Goal: Task Accomplishment & Management: Manage account settings

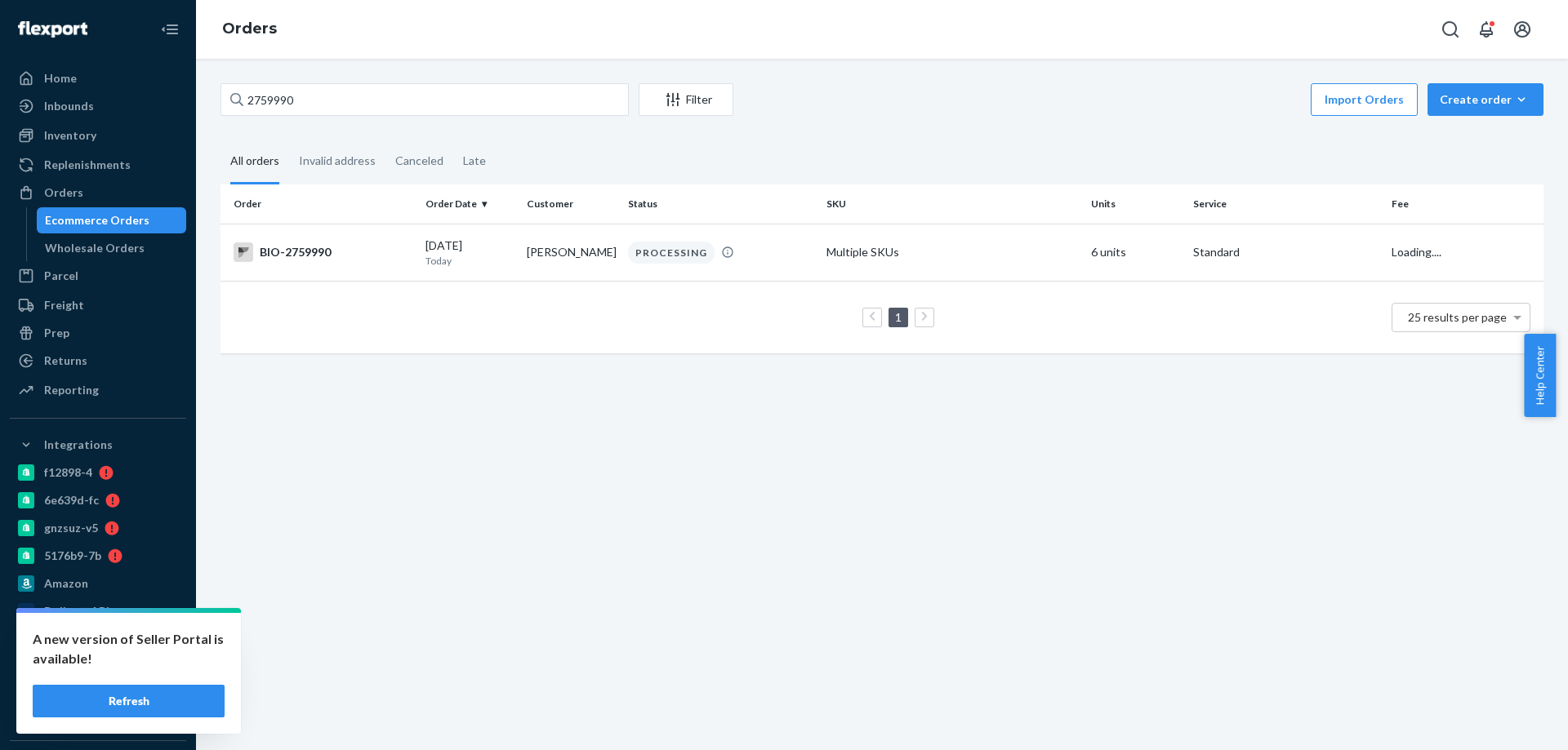
type input "2759990"
click at [469, 248] on div "09/21/2025 Today" at bounding box center [470, 252] width 88 height 30
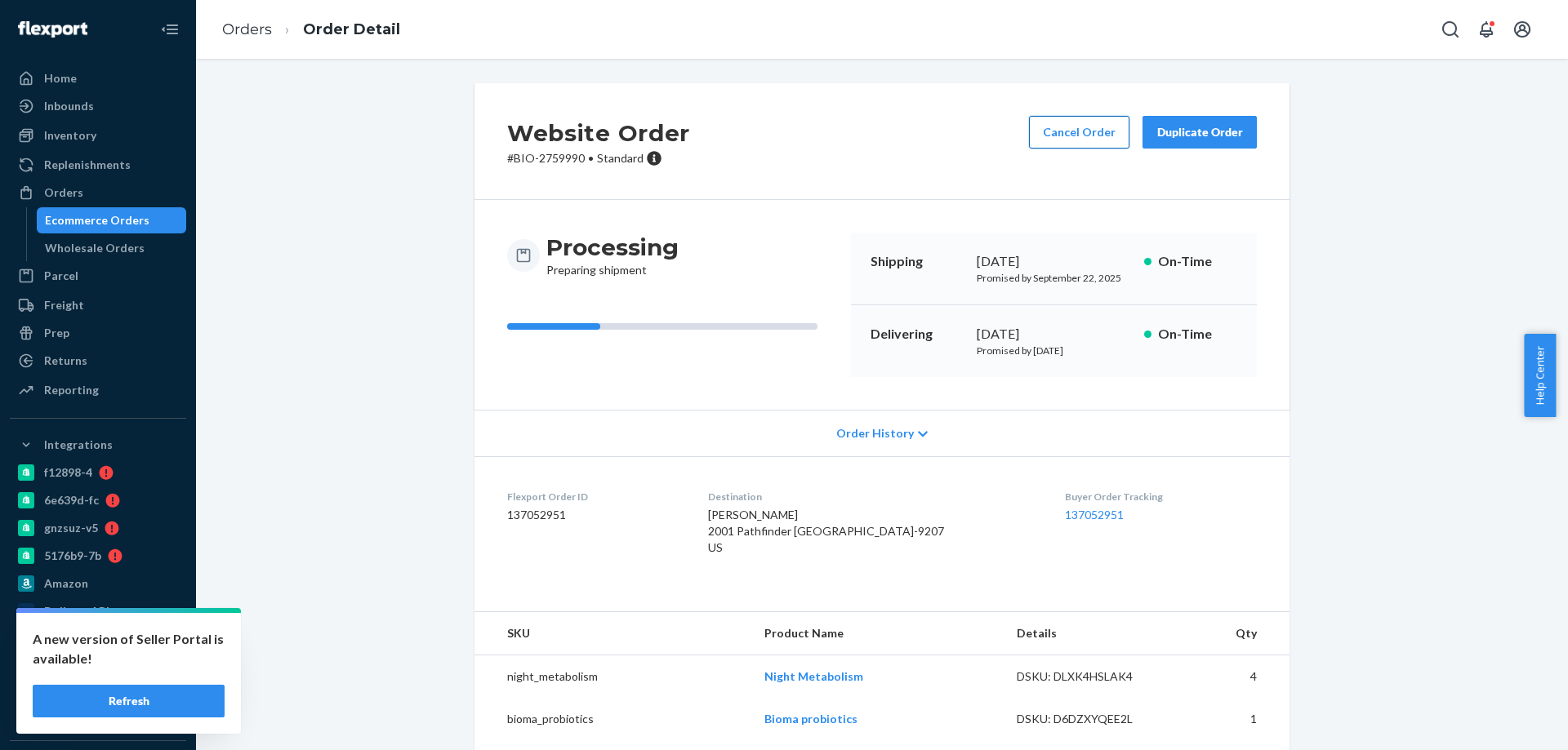
click at [1098, 139] on button "Cancel Order" at bounding box center [1079, 132] width 101 height 33
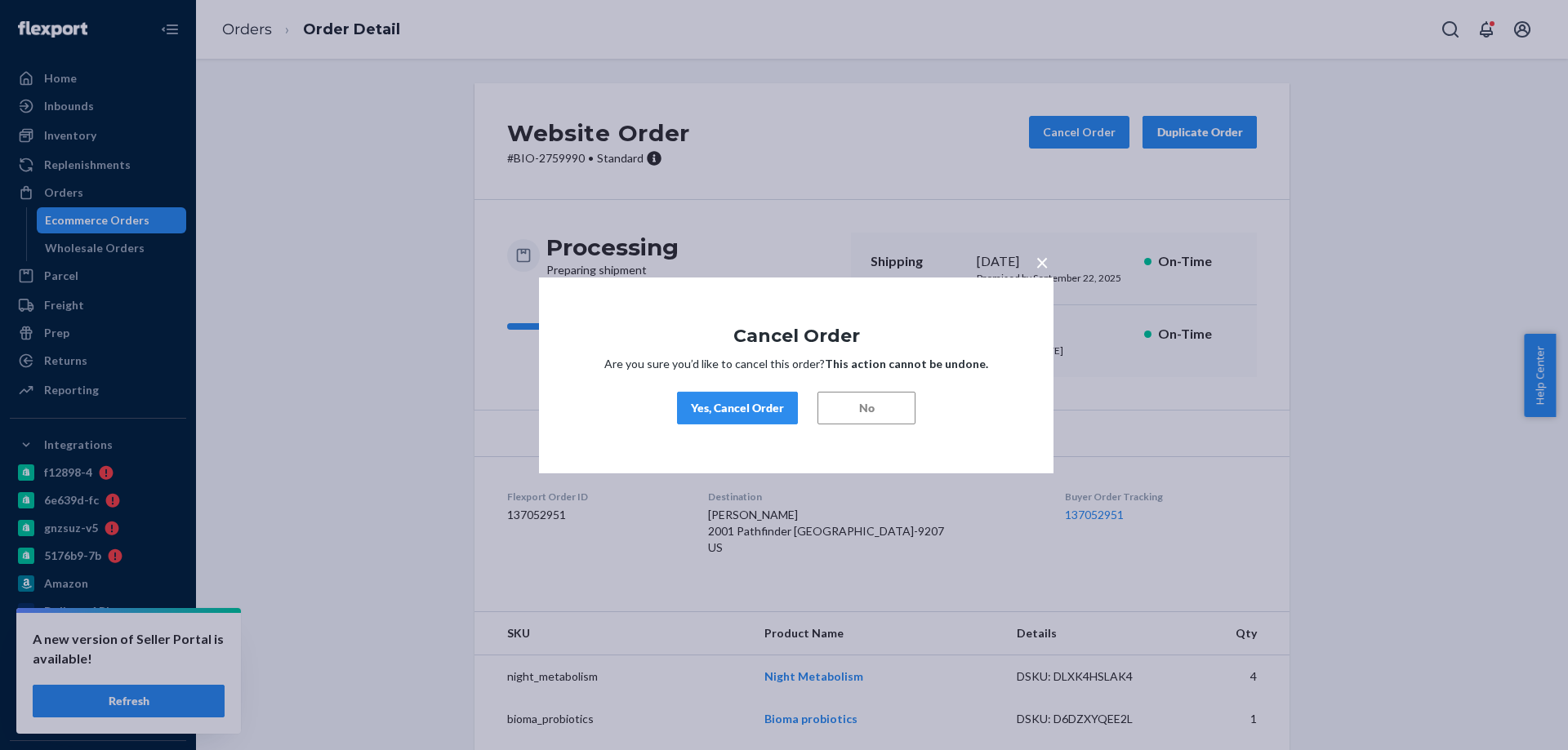
click at [725, 413] on div "Yes, Cancel Order" at bounding box center [737, 408] width 93 height 16
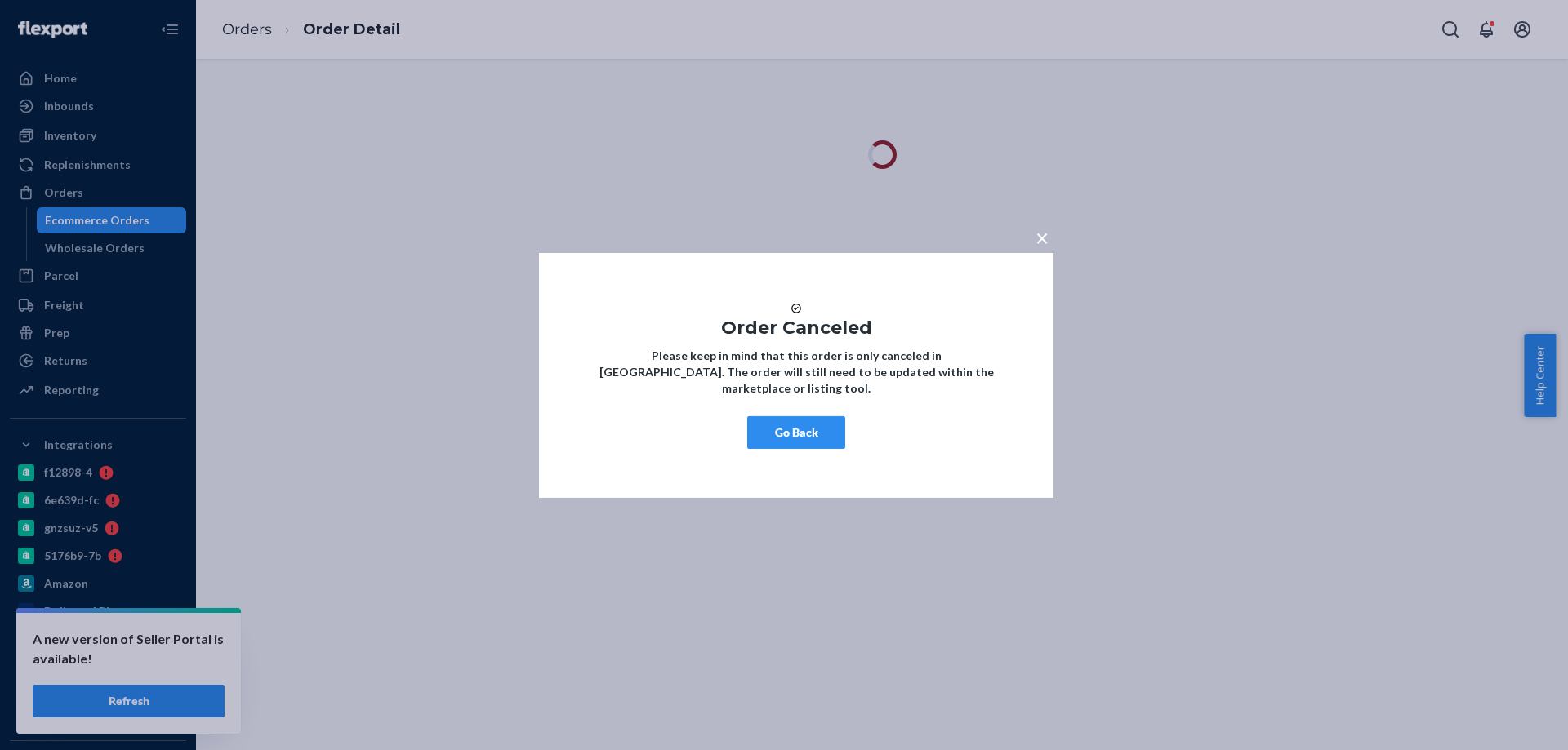
click at [806, 440] on button "Go Back" at bounding box center [796, 433] width 98 height 33
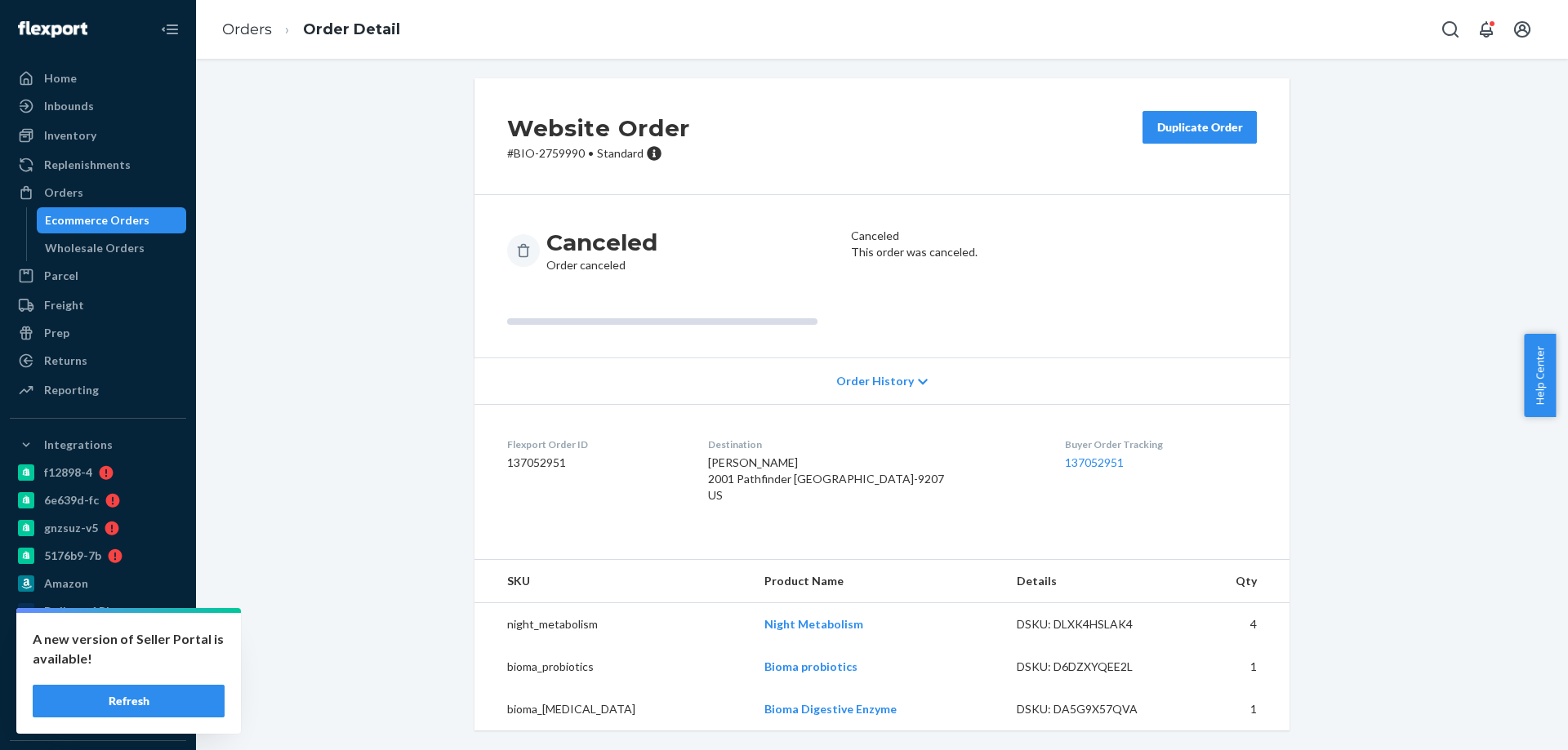
scroll to position [22, 0]
click at [114, 230] on div "Ecommerce Orders" at bounding box center [112, 221] width 147 height 23
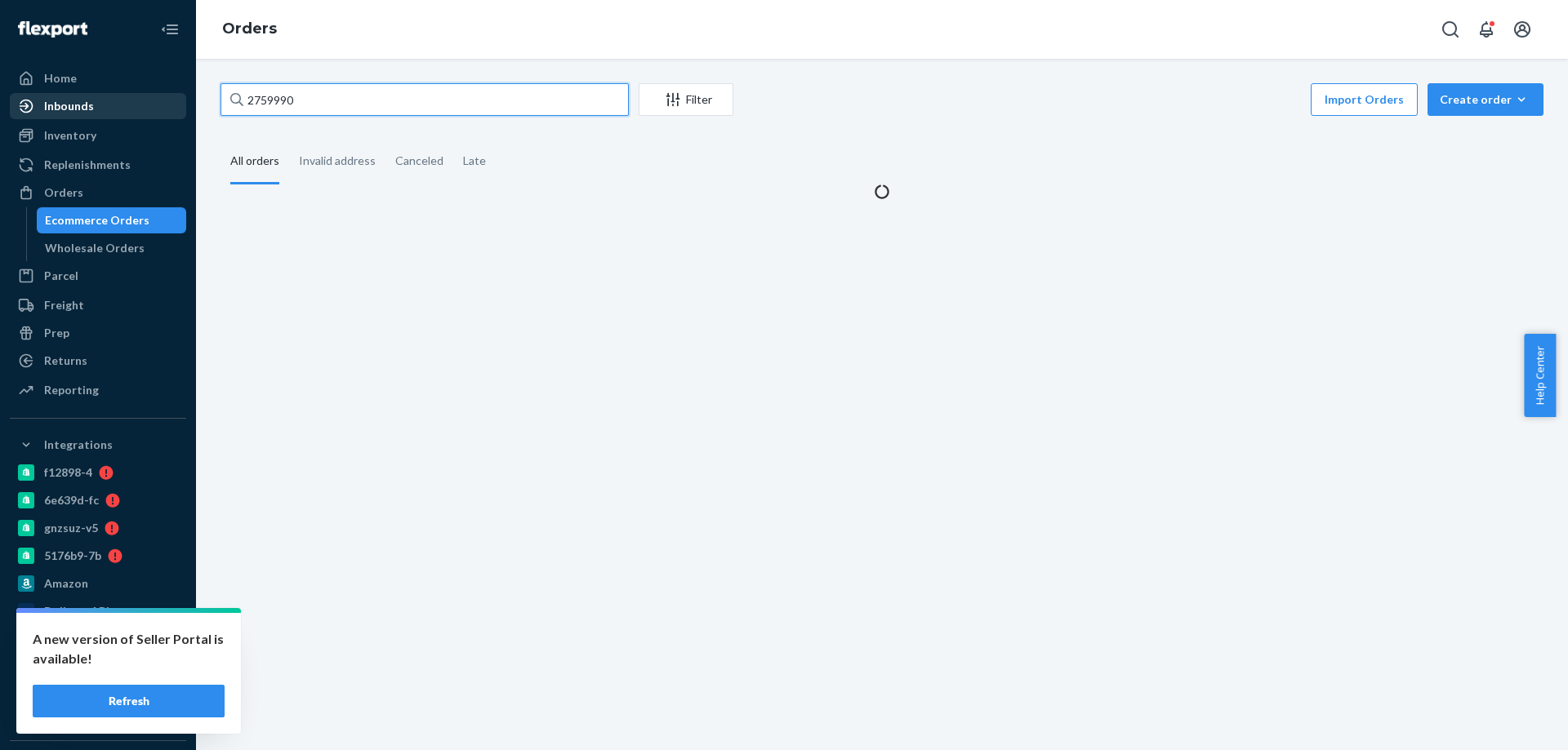
drag, startPoint x: 317, startPoint y: 91, endPoint x: 91, endPoint y: 98, distance: 226.1
click at [91, 98] on div "Home Inbounds Shipping Plans Problems Inventory Products Branded Packaging Repl…" at bounding box center [784, 375] width 1568 height 750
paste input "11205"
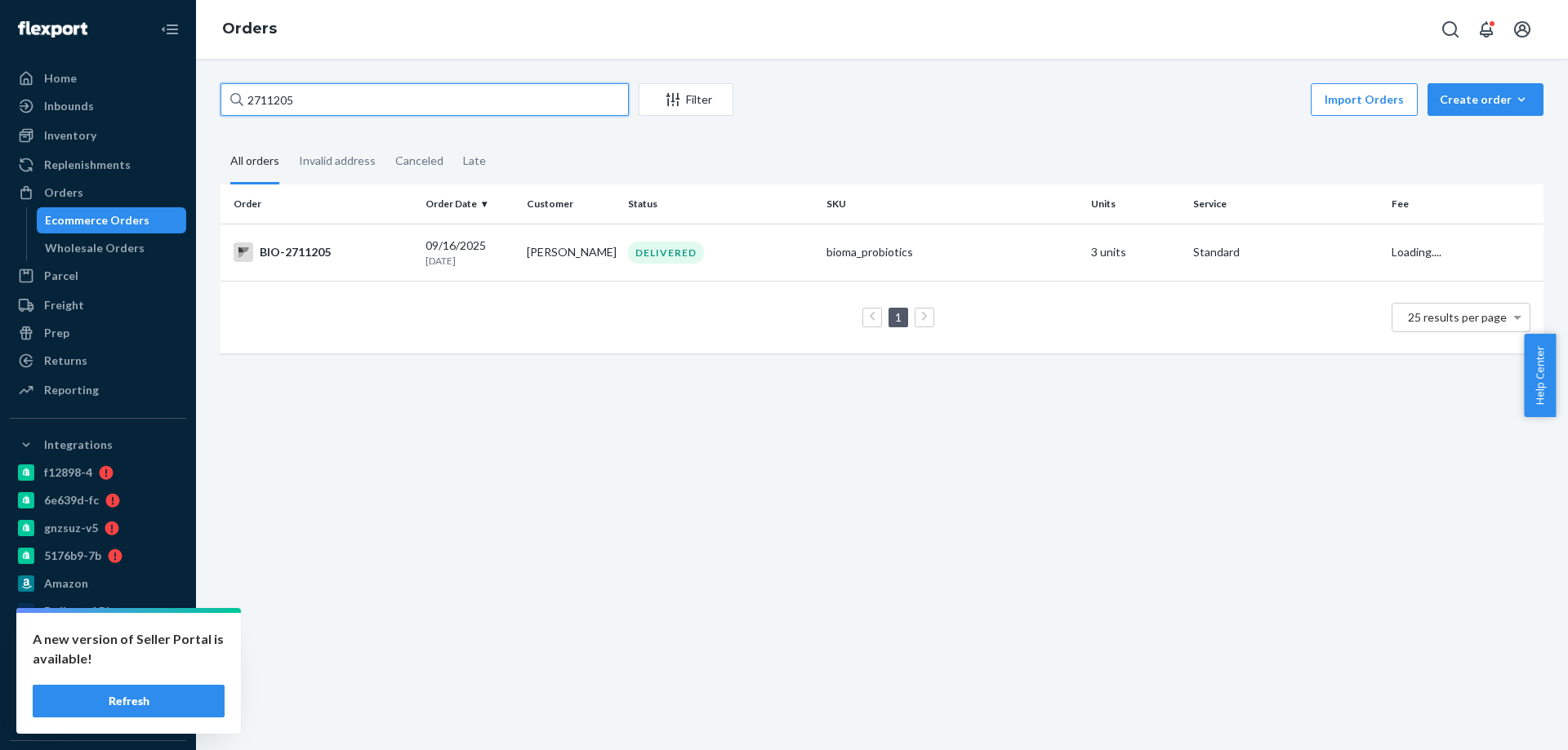
type input "2711205"
click at [360, 248] on div "BIO-2711205" at bounding box center [323, 252] width 179 height 20
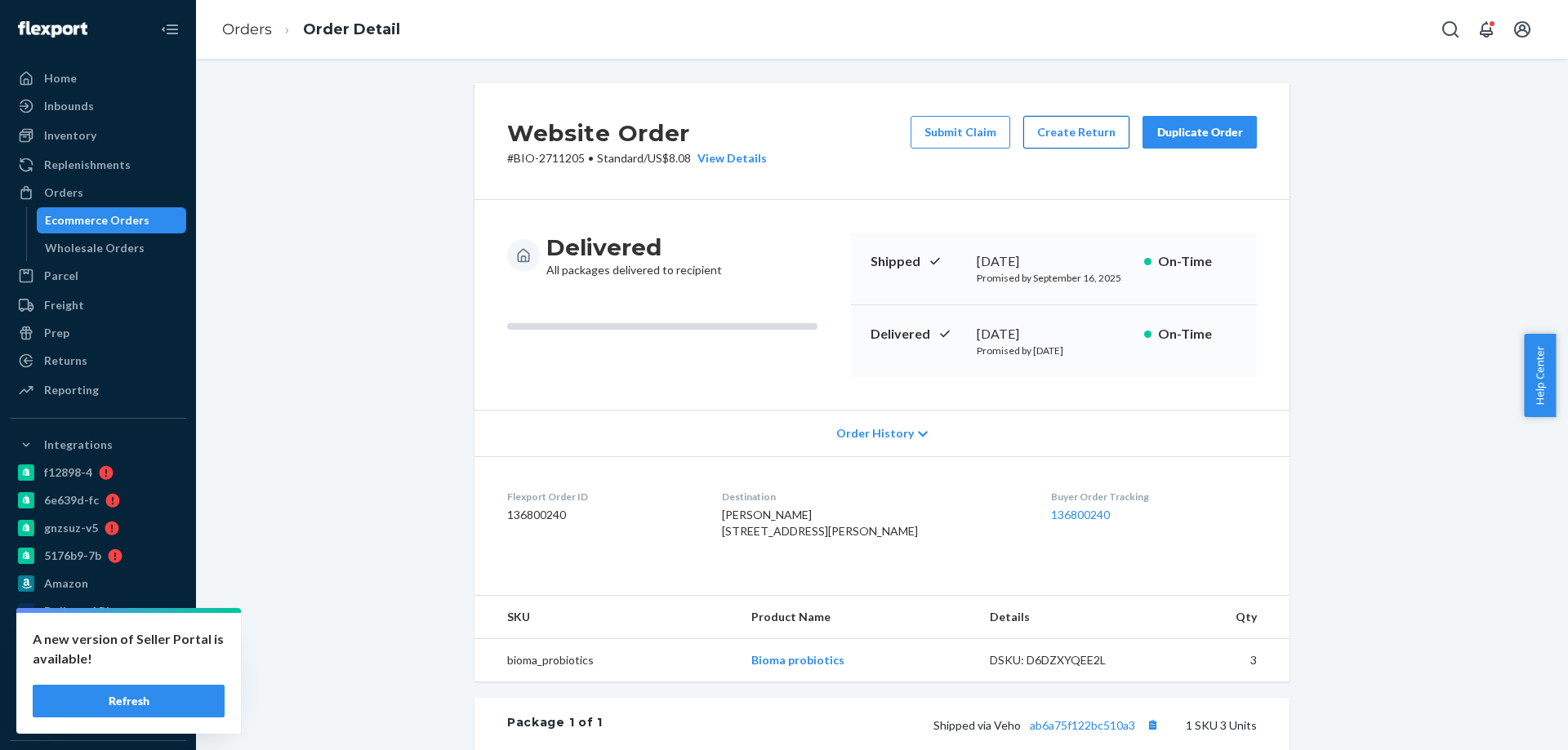
click at [1073, 130] on button "Create Return" at bounding box center [1077, 132] width 106 height 33
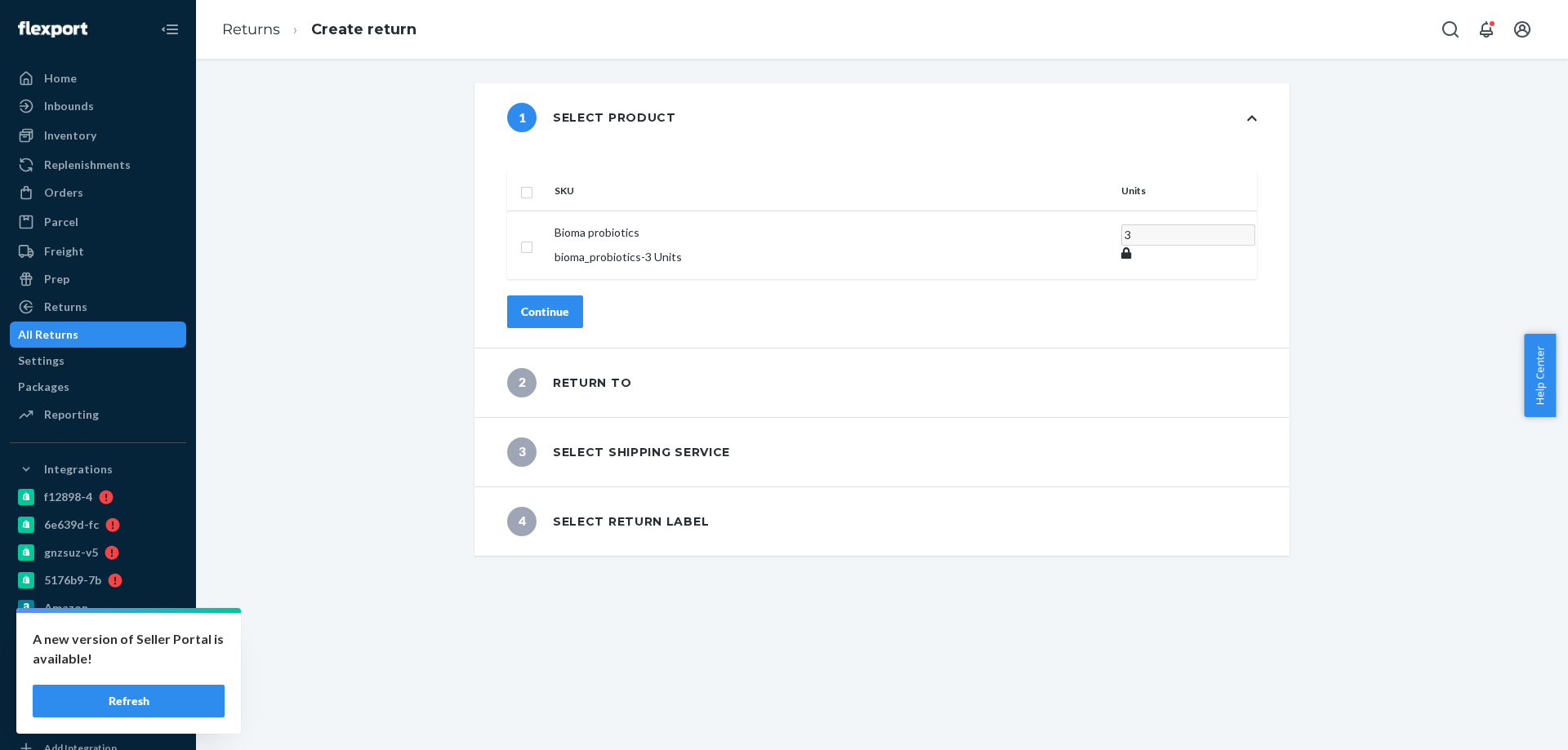
click at [533, 182] on input "checkbox" at bounding box center [526, 190] width 13 height 17
checkbox input "true"
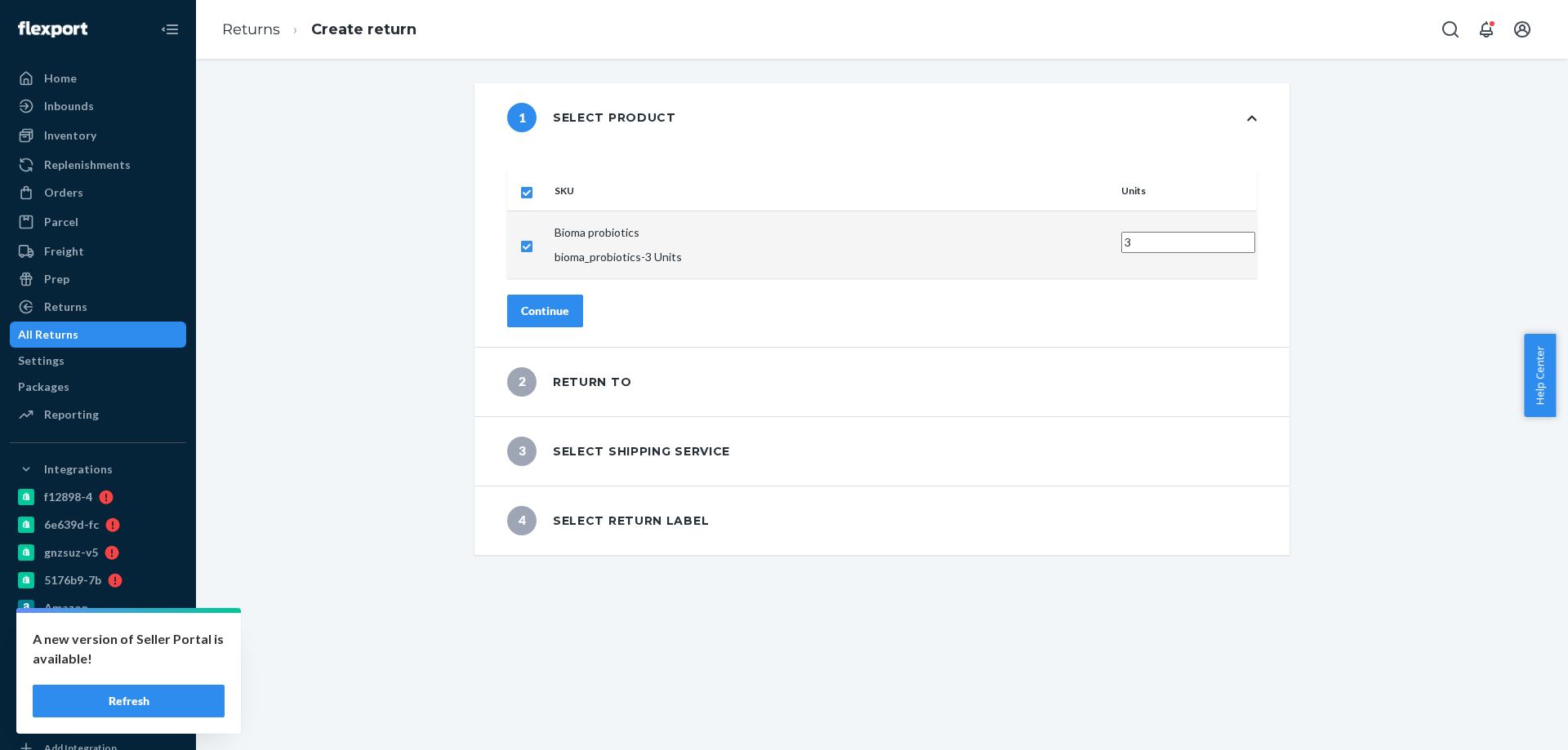
click at [580, 297] on button "Continue" at bounding box center [544, 311] width 76 height 33
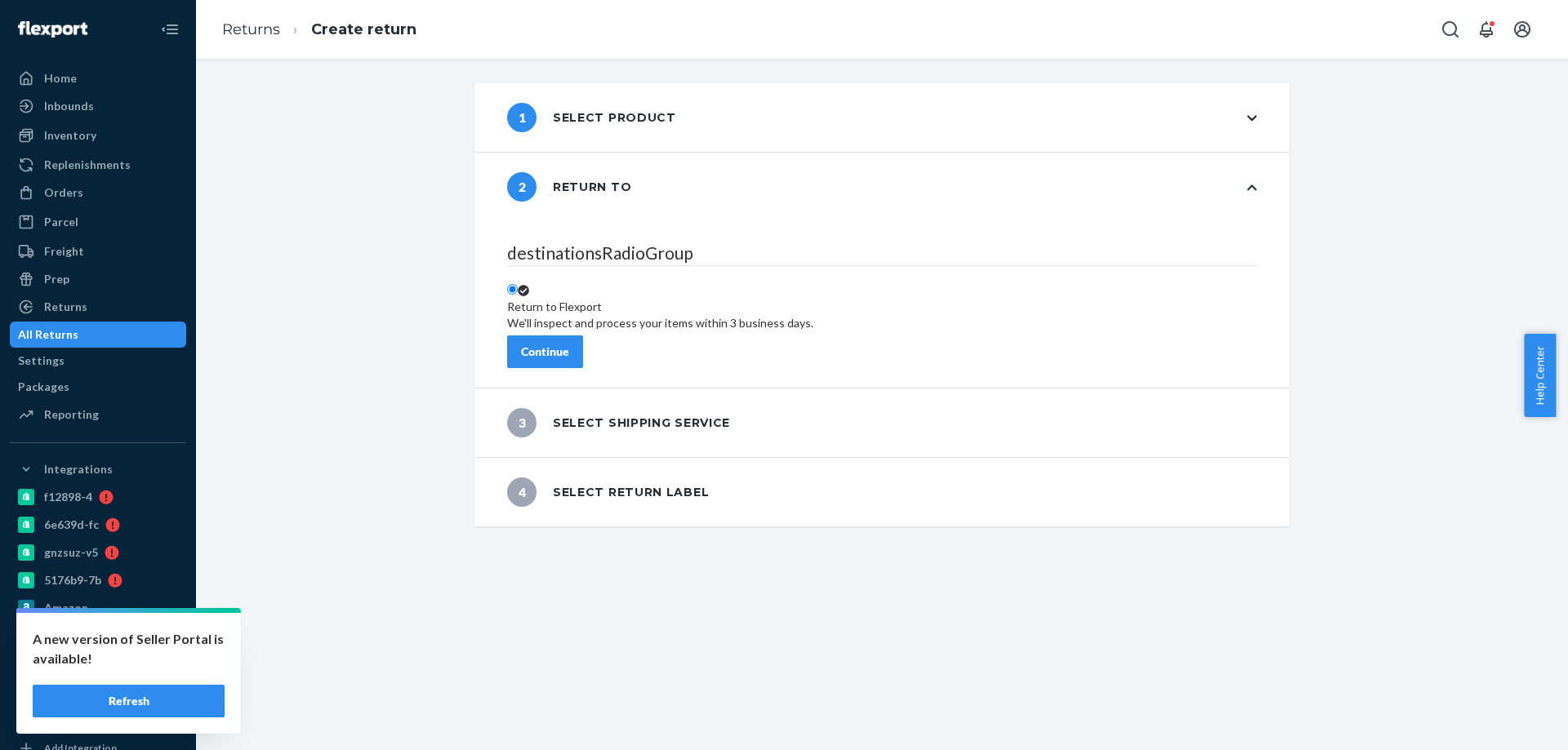
click at [576, 336] on button "Continue" at bounding box center [544, 352] width 76 height 33
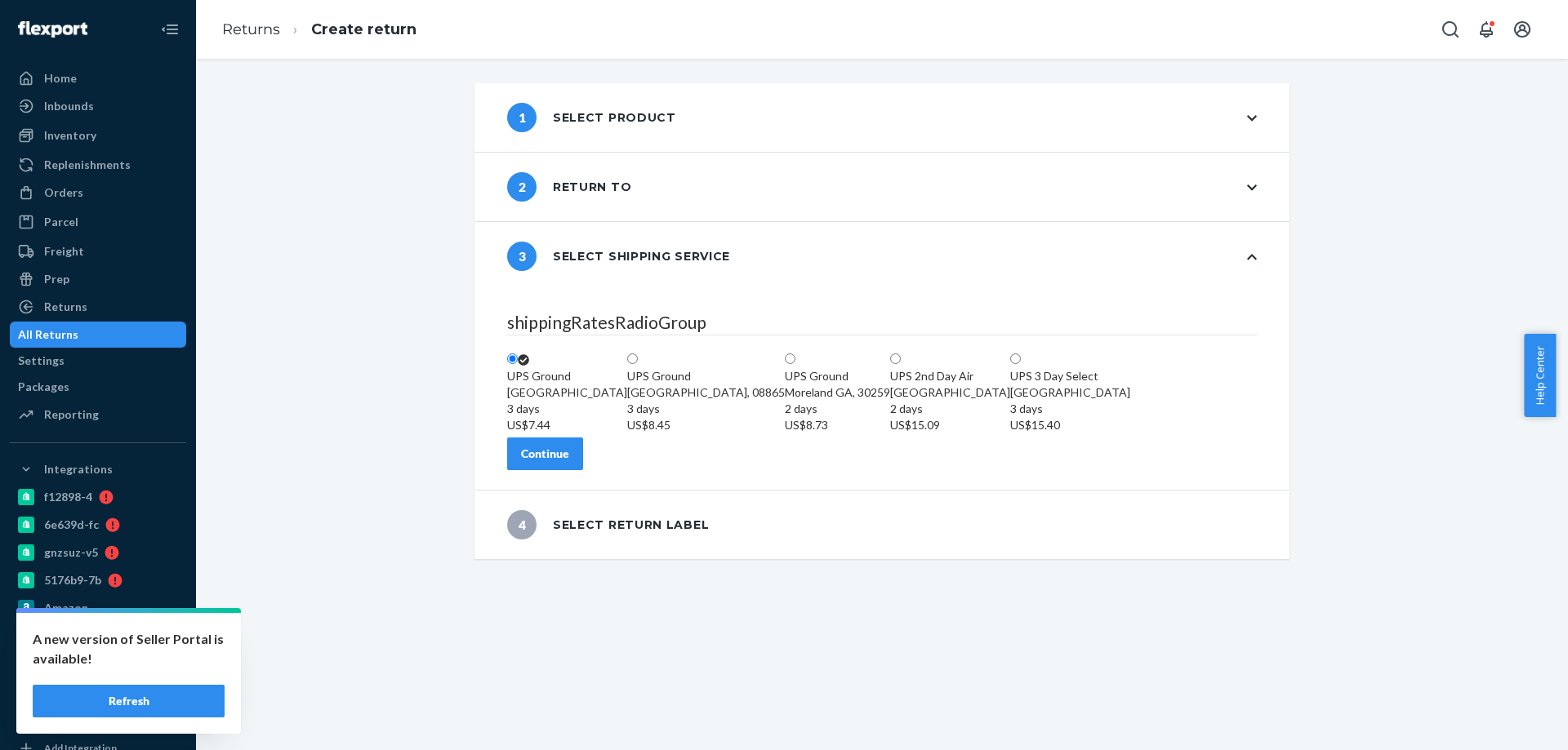
click at [569, 462] on div "Continue" at bounding box center [544, 453] width 48 height 16
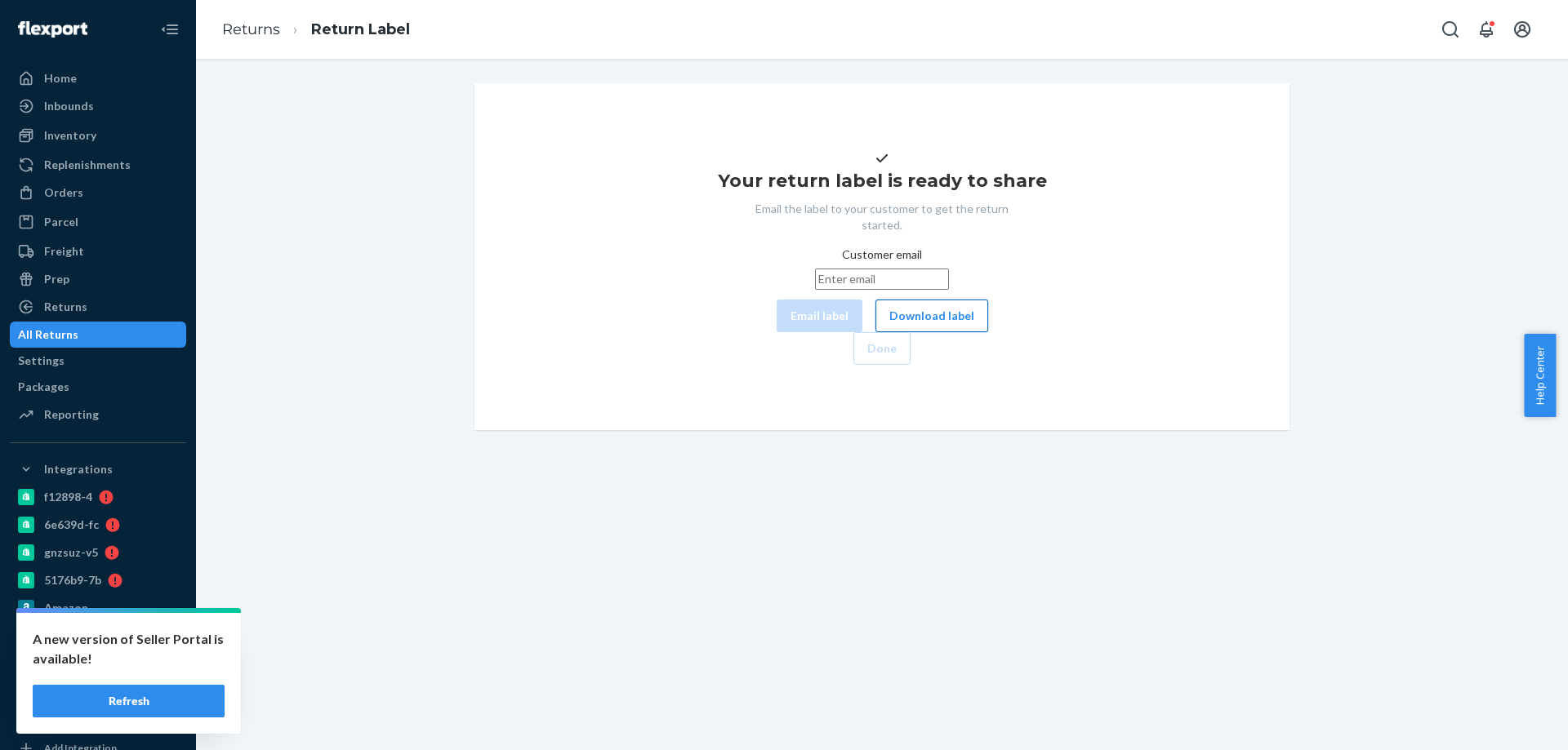
click at [876, 333] on button "Download label" at bounding box center [932, 316] width 113 height 33
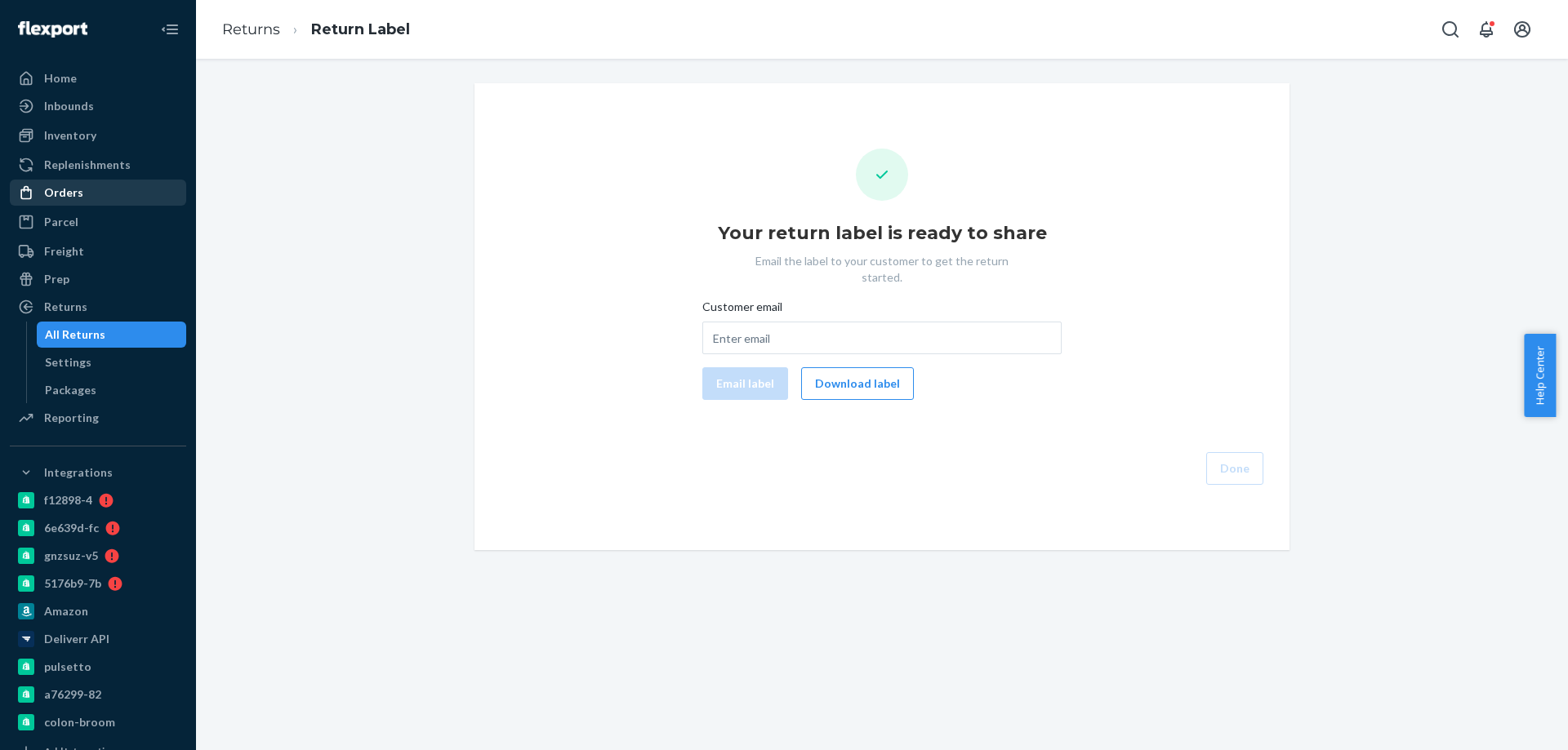
click at [71, 194] on div "Orders" at bounding box center [64, 193] width 39 height 16
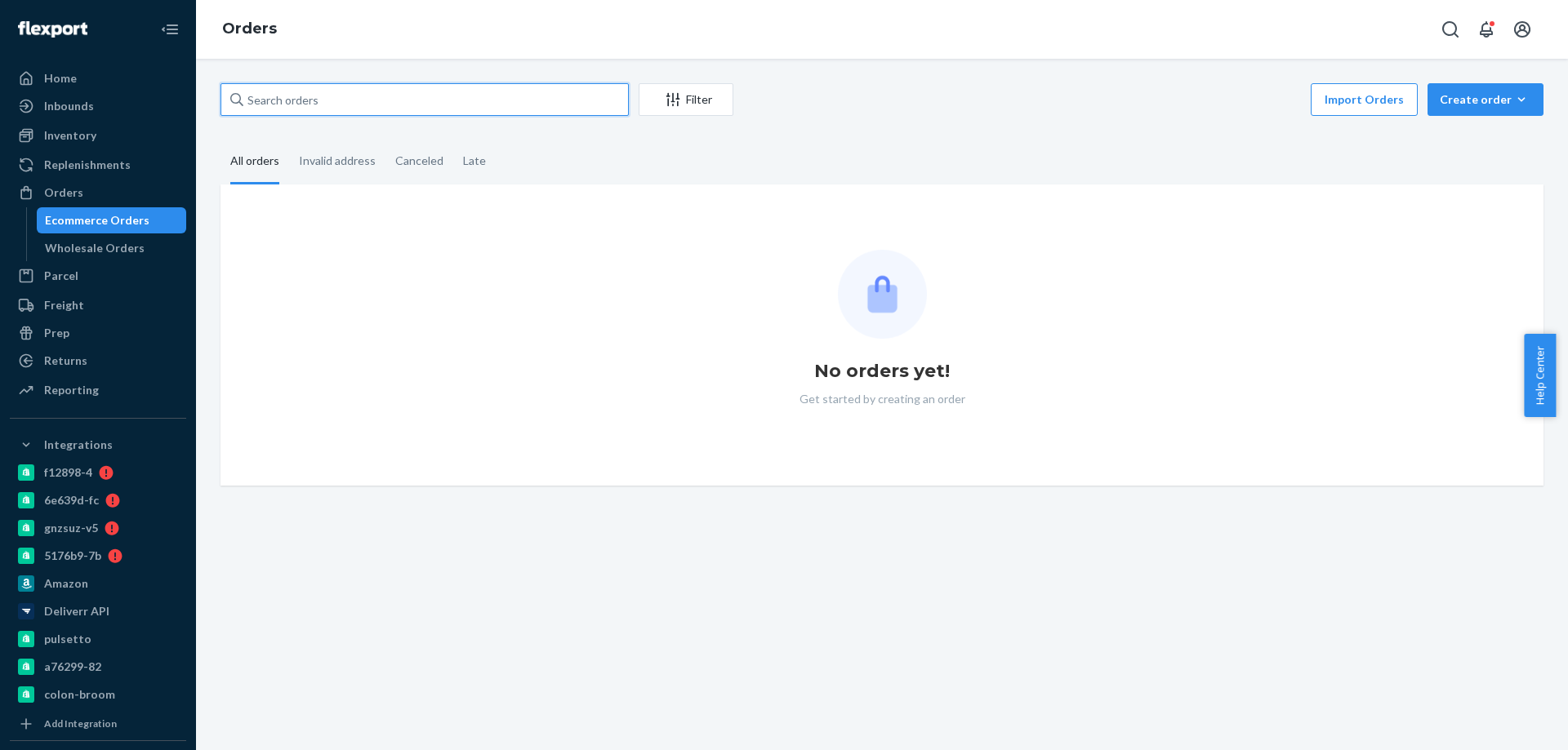
click at [335, 113] on input "text" at bounding box center [425, 100] width 409 height 33
paste input "2759961"
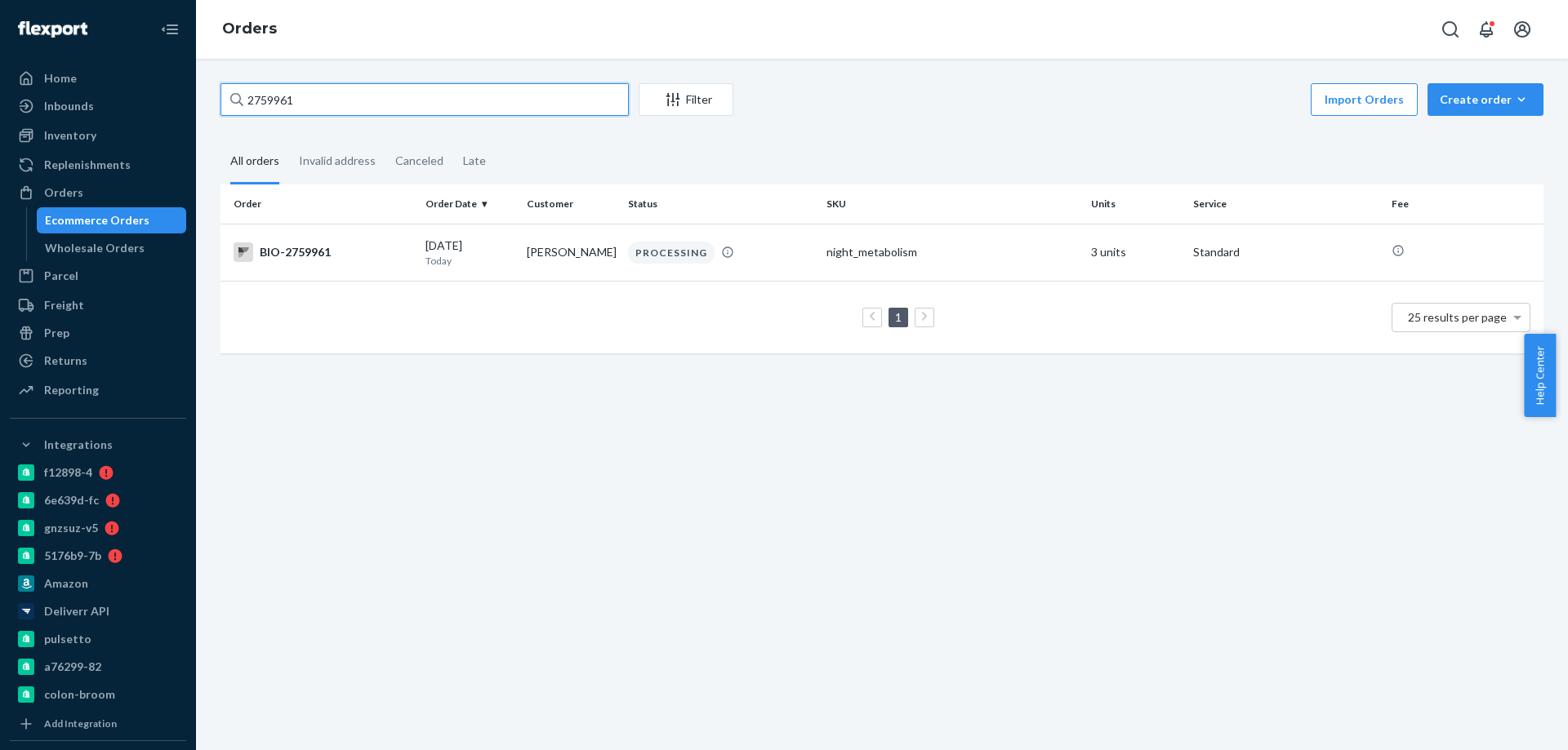
type input "2759961"
click at [365, 247] on div "BIO-2759961" at bounding box center [323, 252] width 179 height 20
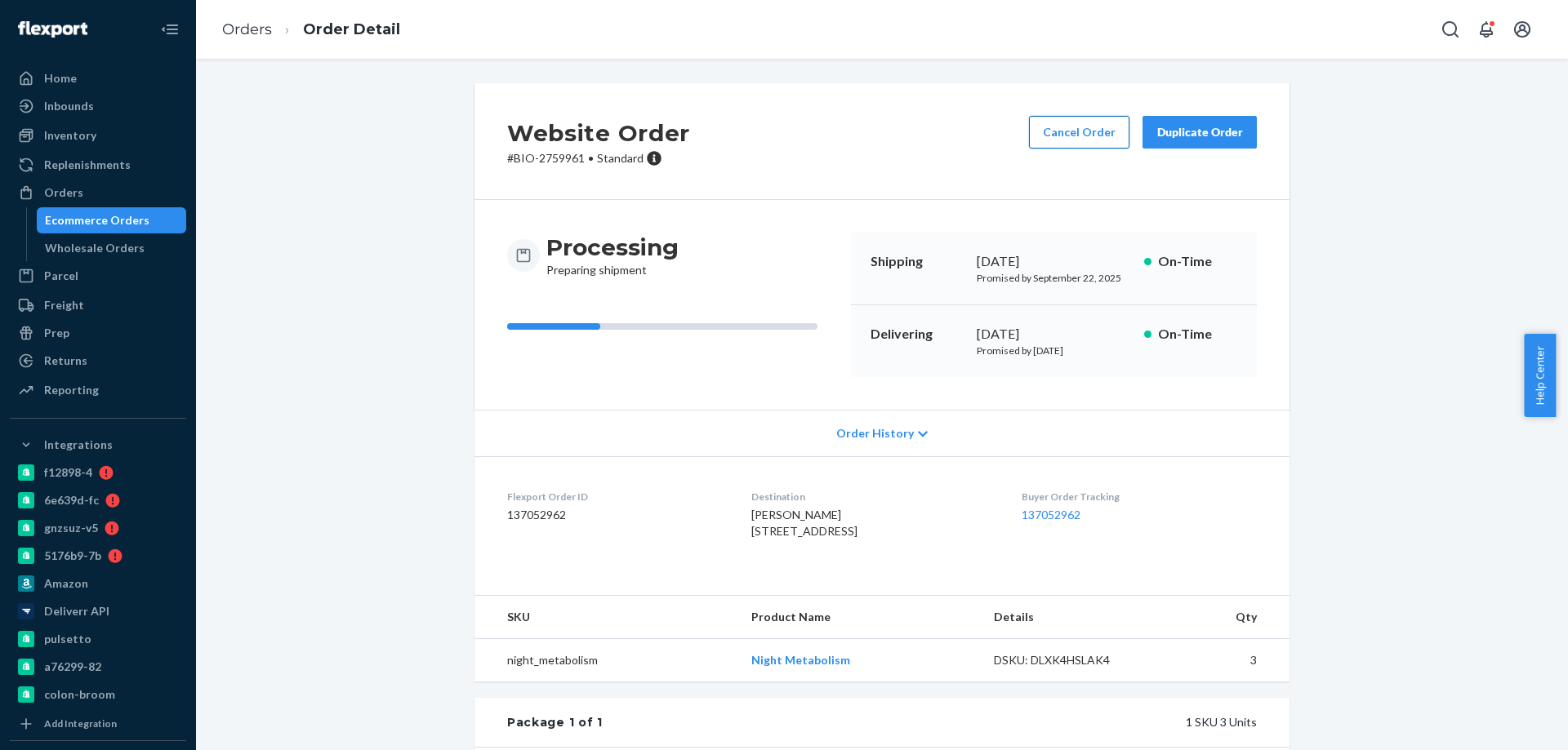
click at [1080, 124] on button "Cancel Order" at bounding box center [1079, 132] width 101 height 33
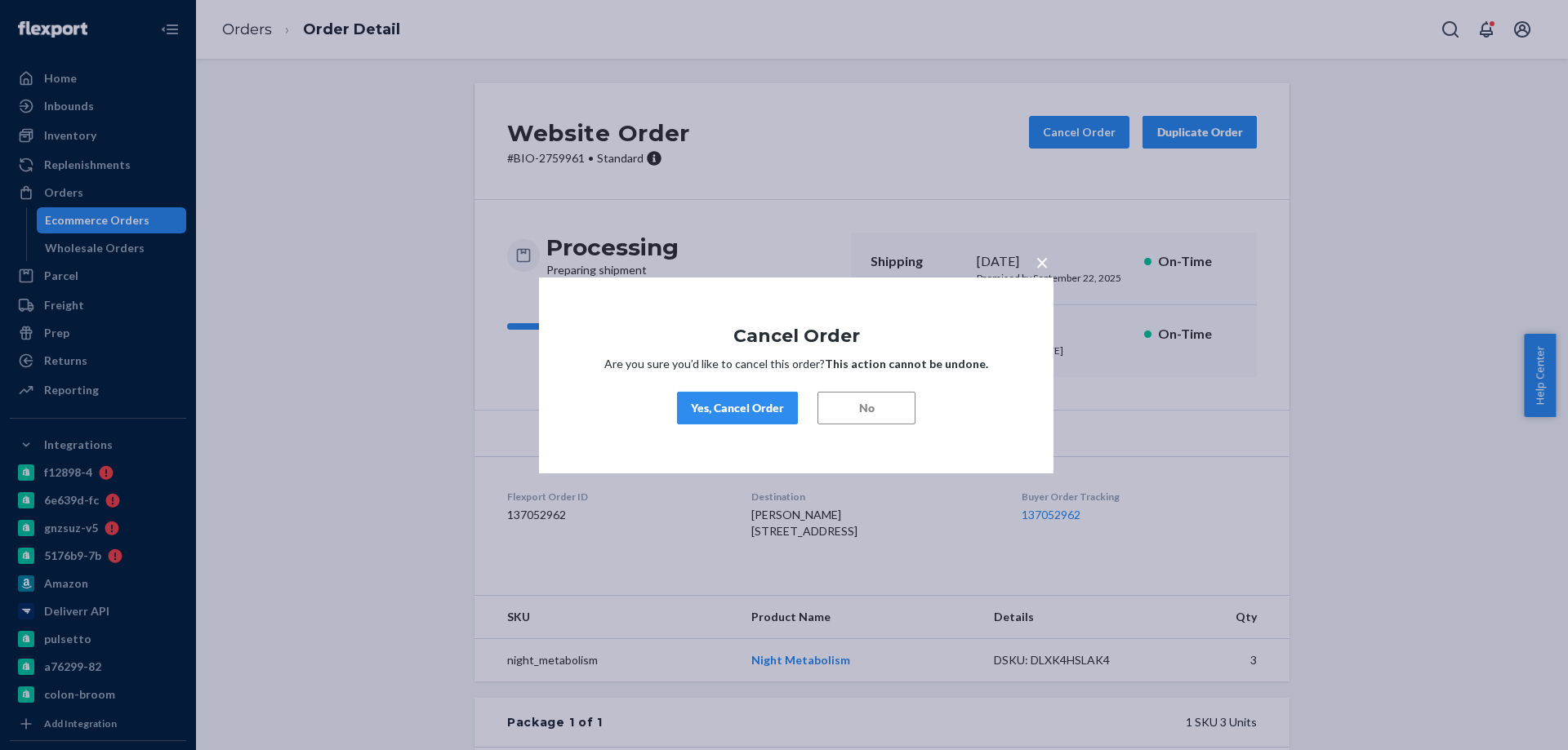
click at [1041, 265] on span "×" at bounding box center [1042, 261] width 13 height 28
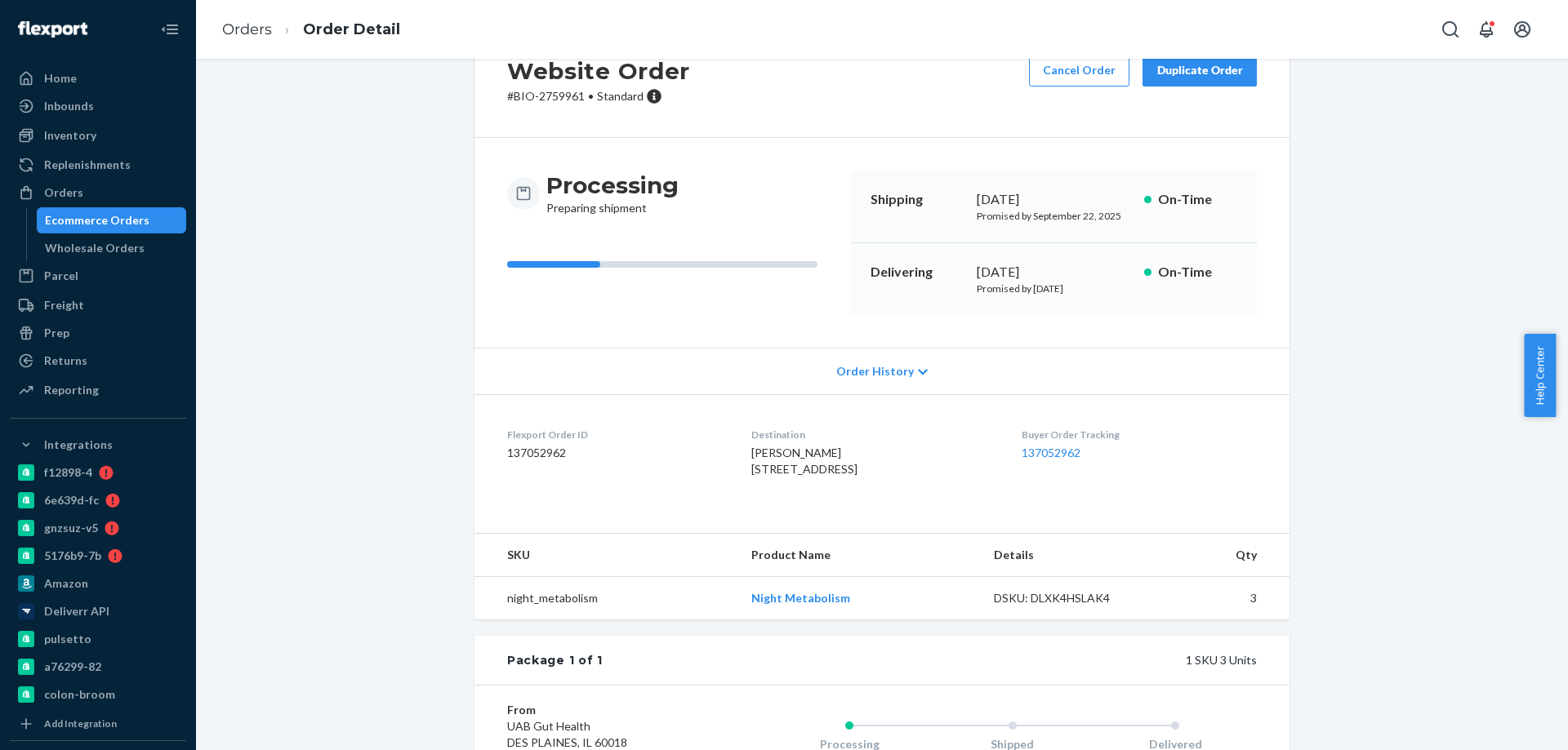
scroll to position [36, 0]
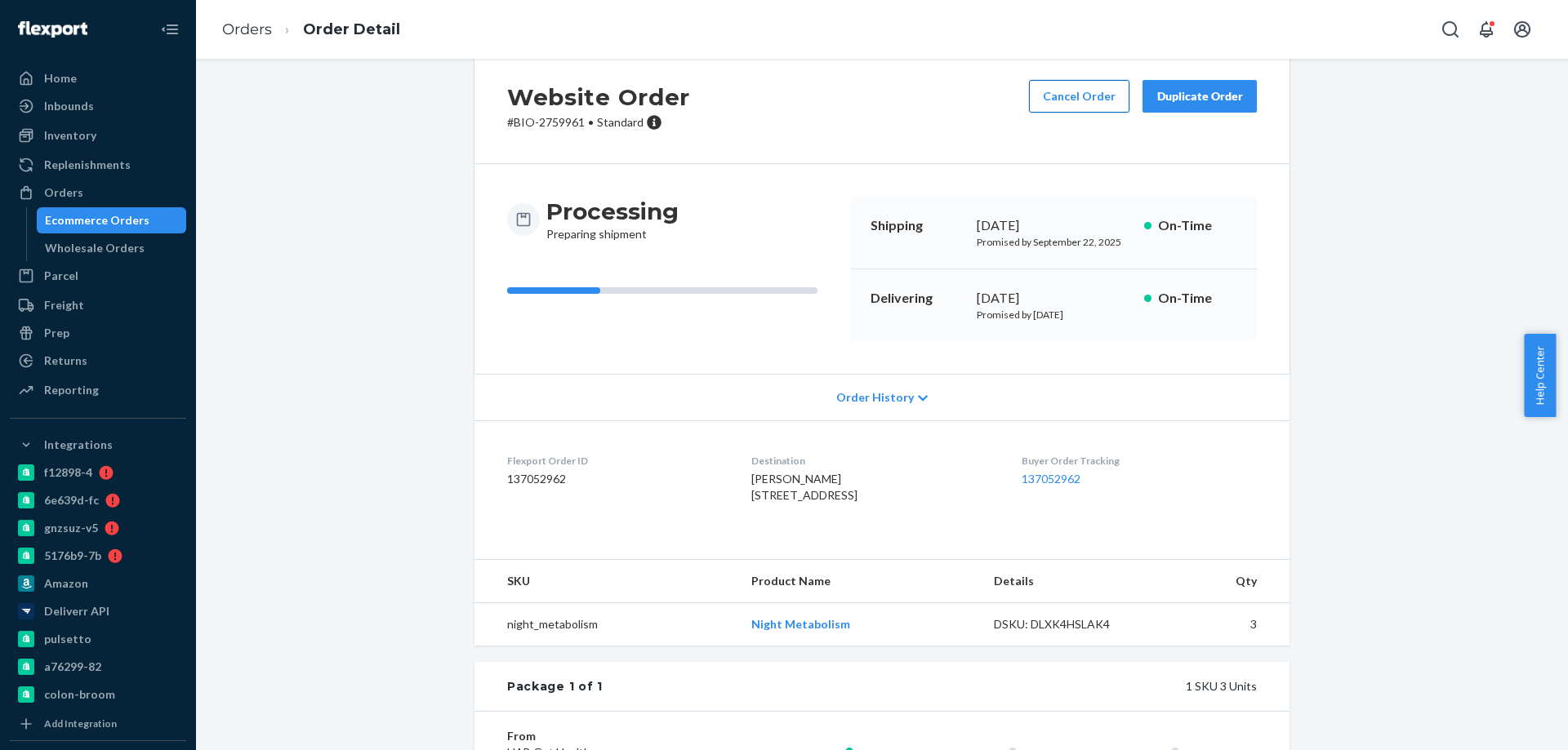
click at [1070, 100] on button "Cancel Order" at bounding box center [1079, 96] width 101 height 33
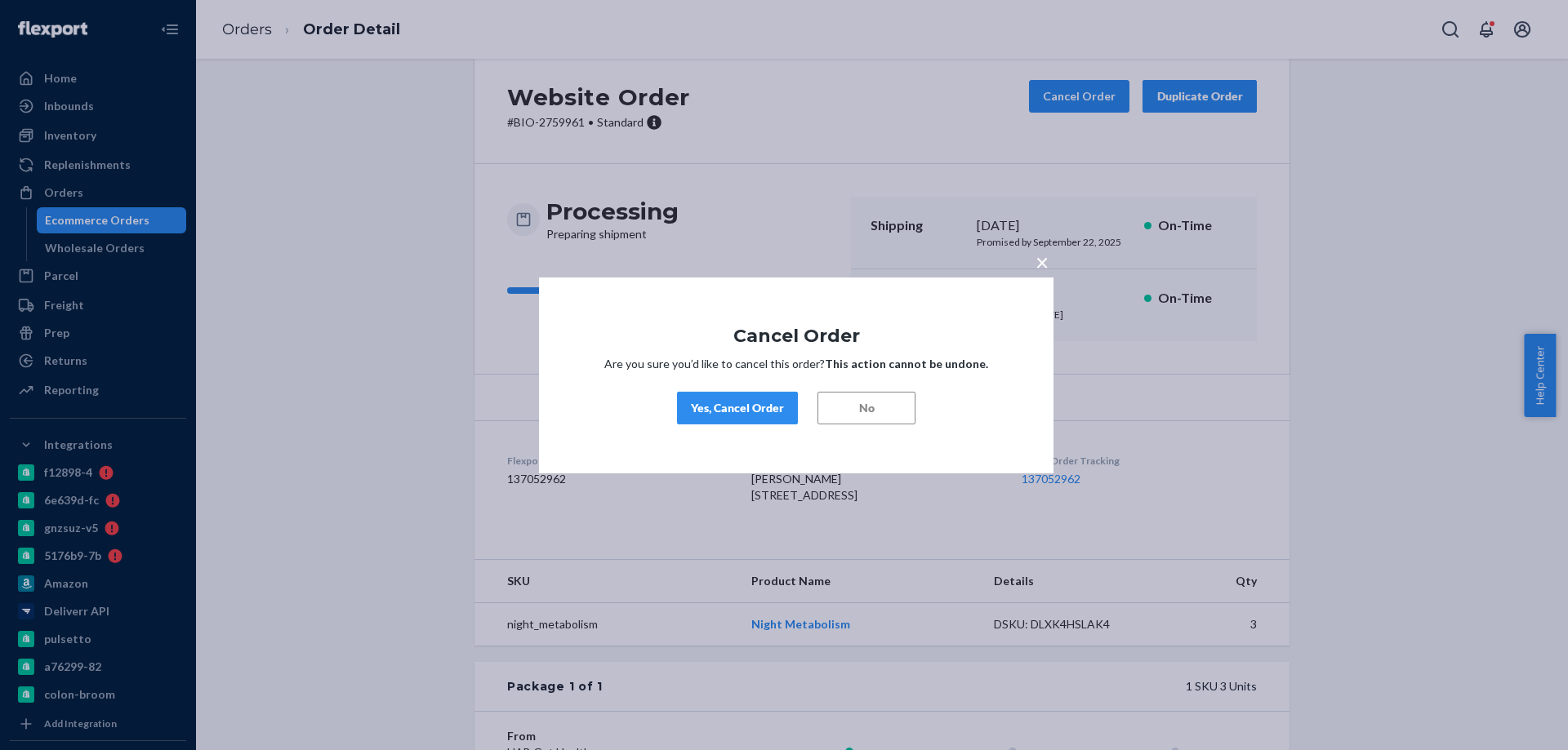
click at [754, 413] on div "Yes, Cancel Order" at bounding box center [737, 408] width 93 height 16
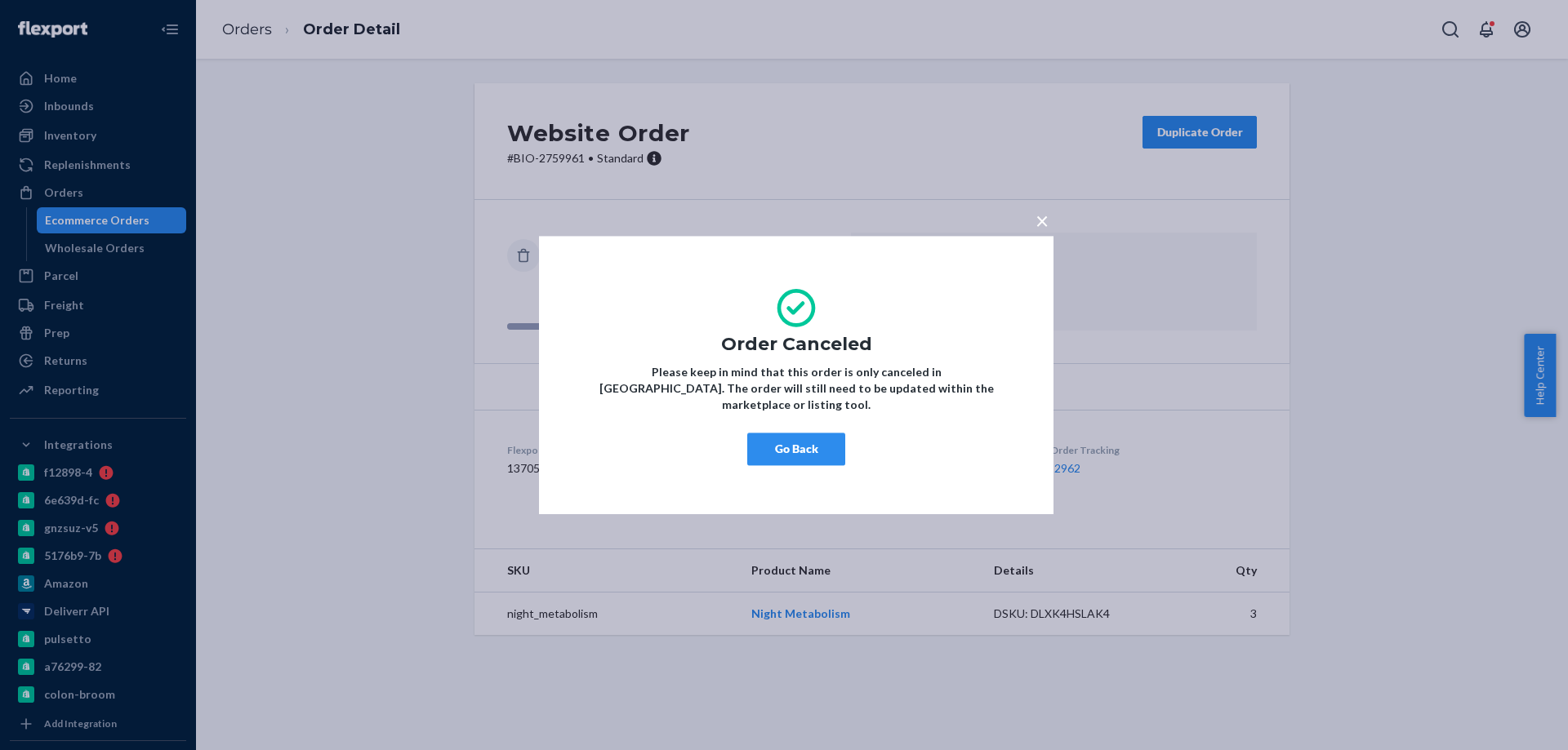
scroll to position [0, 0]
click at [776, 444] on button "Go Back" at bounding box center [796, 449] width 98 height 33
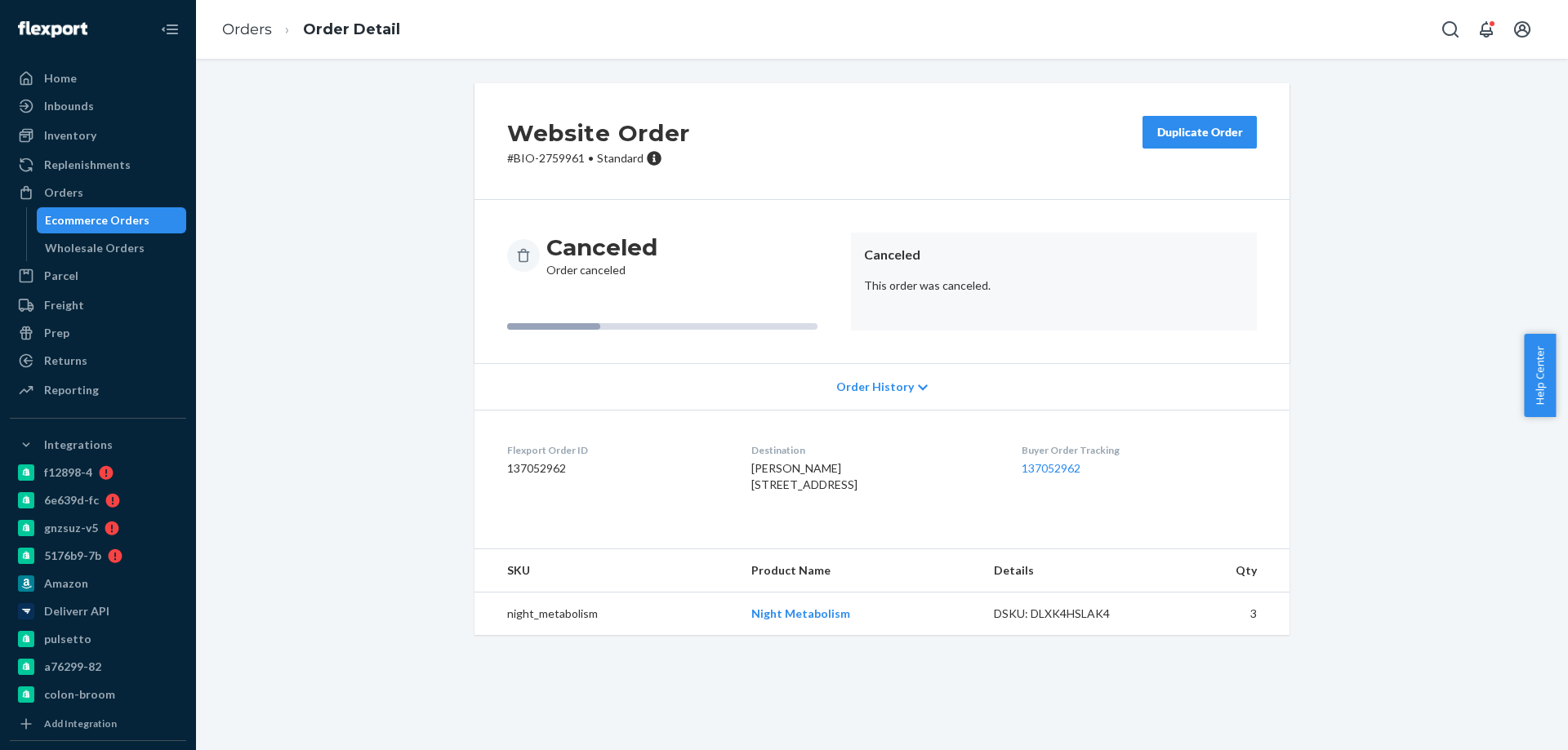
click at [132, 207] on div "Orders Ecommerce Orders Wholesale Orders" at bounding box center [98, 221] width 177 height 82
click at [128, 225] on div "Ecommerce Orders" at bounding box center [97, 221] width 105 height 16
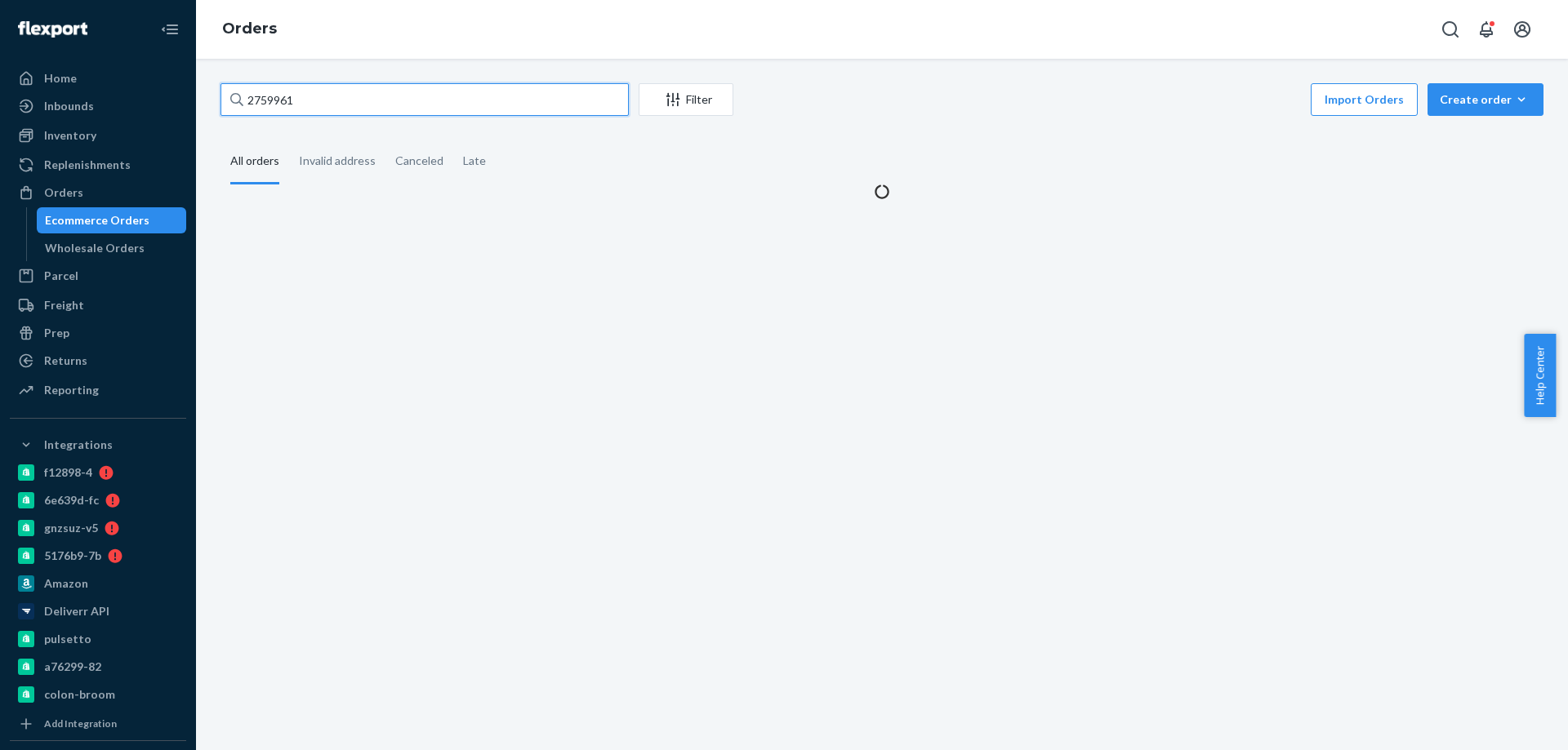
drag, startPoint x: 333, startPoint y: 100, endPoint x: 0, endPoint y: 106, distance: 333.1
click at [2, 106] on div "Home Inbounds Shipping Plans Problems Inventory Products Branded Packaging Repl…" at bounding box center [784, 375] width 1568 height 750
paste input "15925"
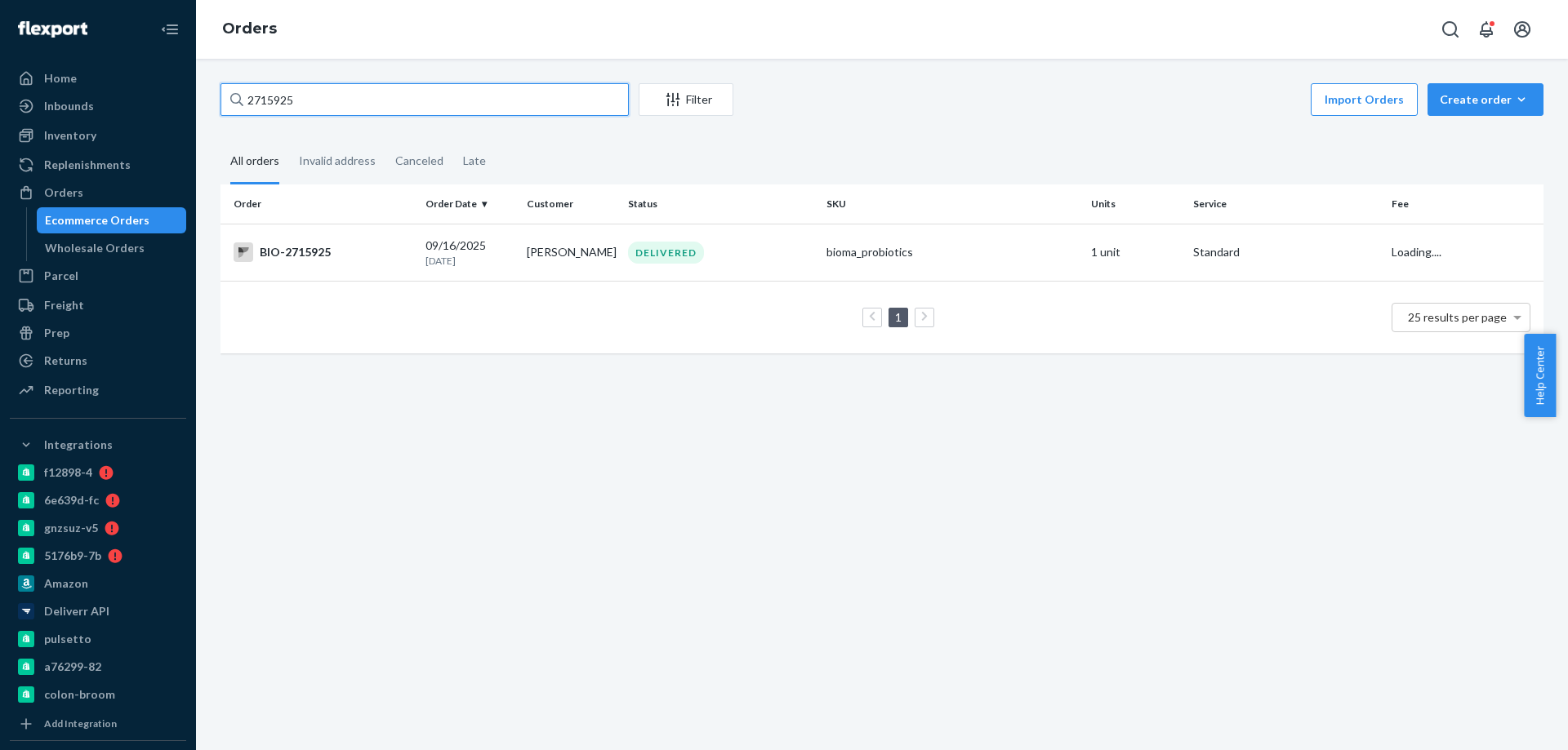
type input "2715925"
click at [353, 252] on div "BIO-2715925" at bounding box center [323, 252] width 179 height 20
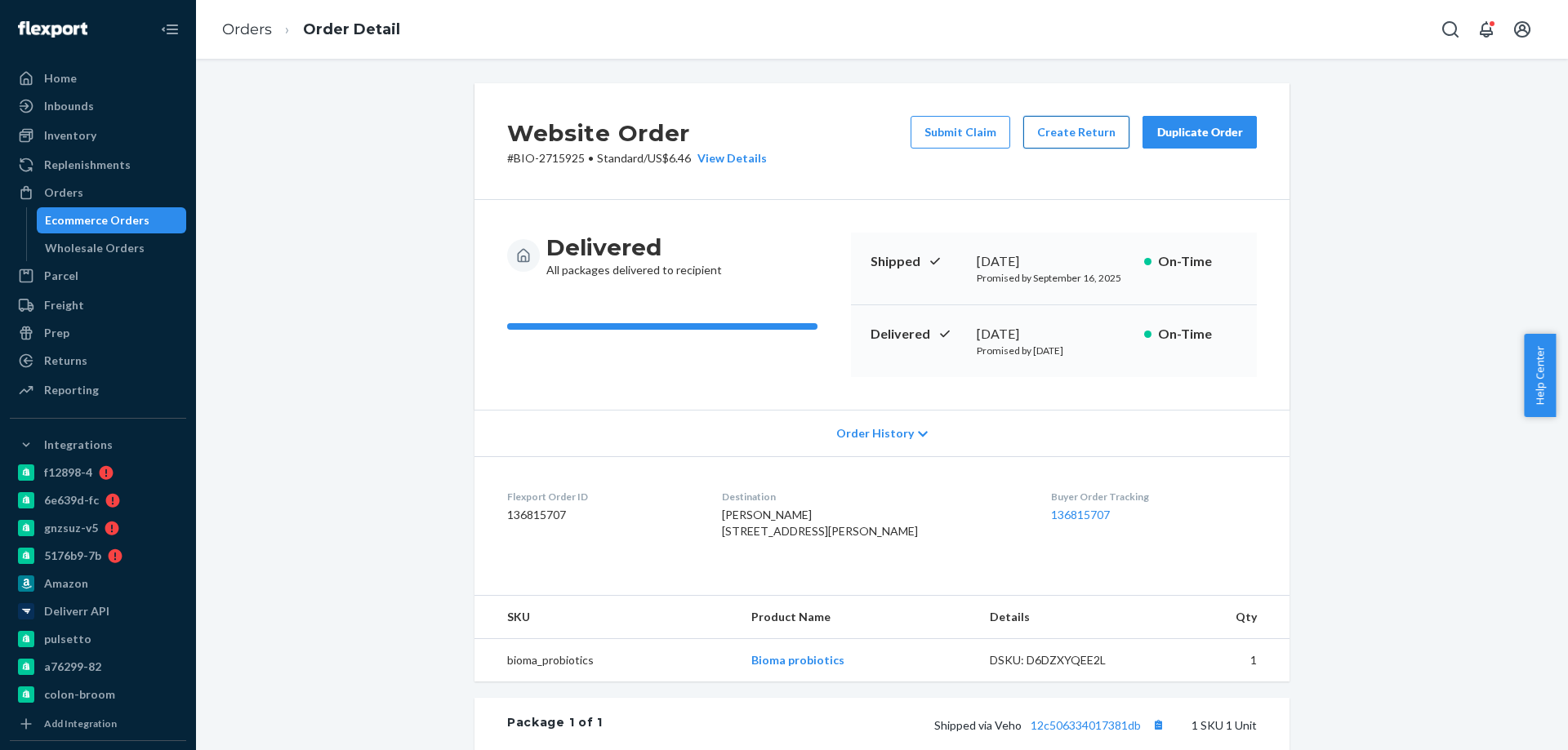
click at [1062, 139] on button "Create Return" at bounding box center [1077, 132] width 106 height 33
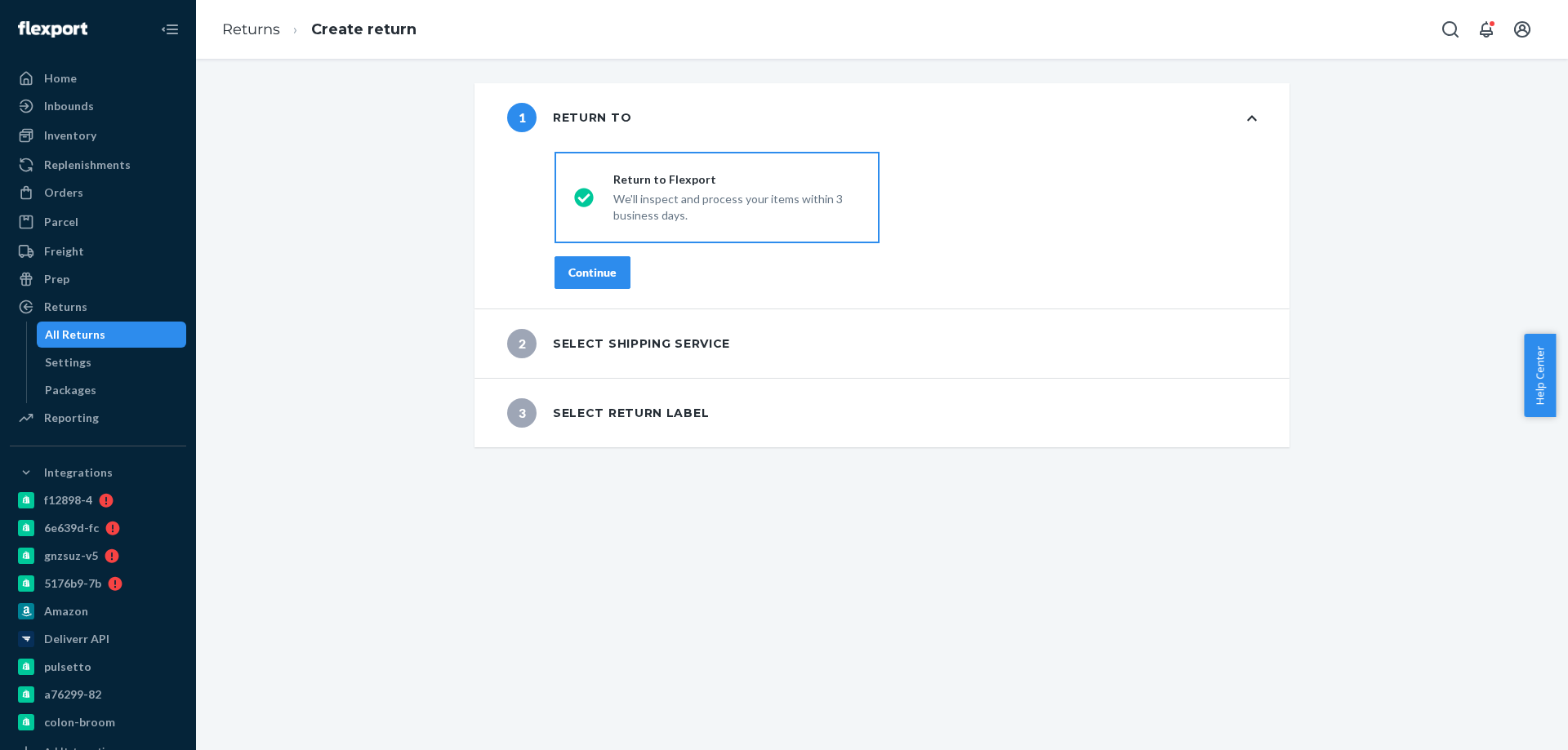
click at [592, 268] on div "Continue" at bounding box center [592, 273] width 48 height 16
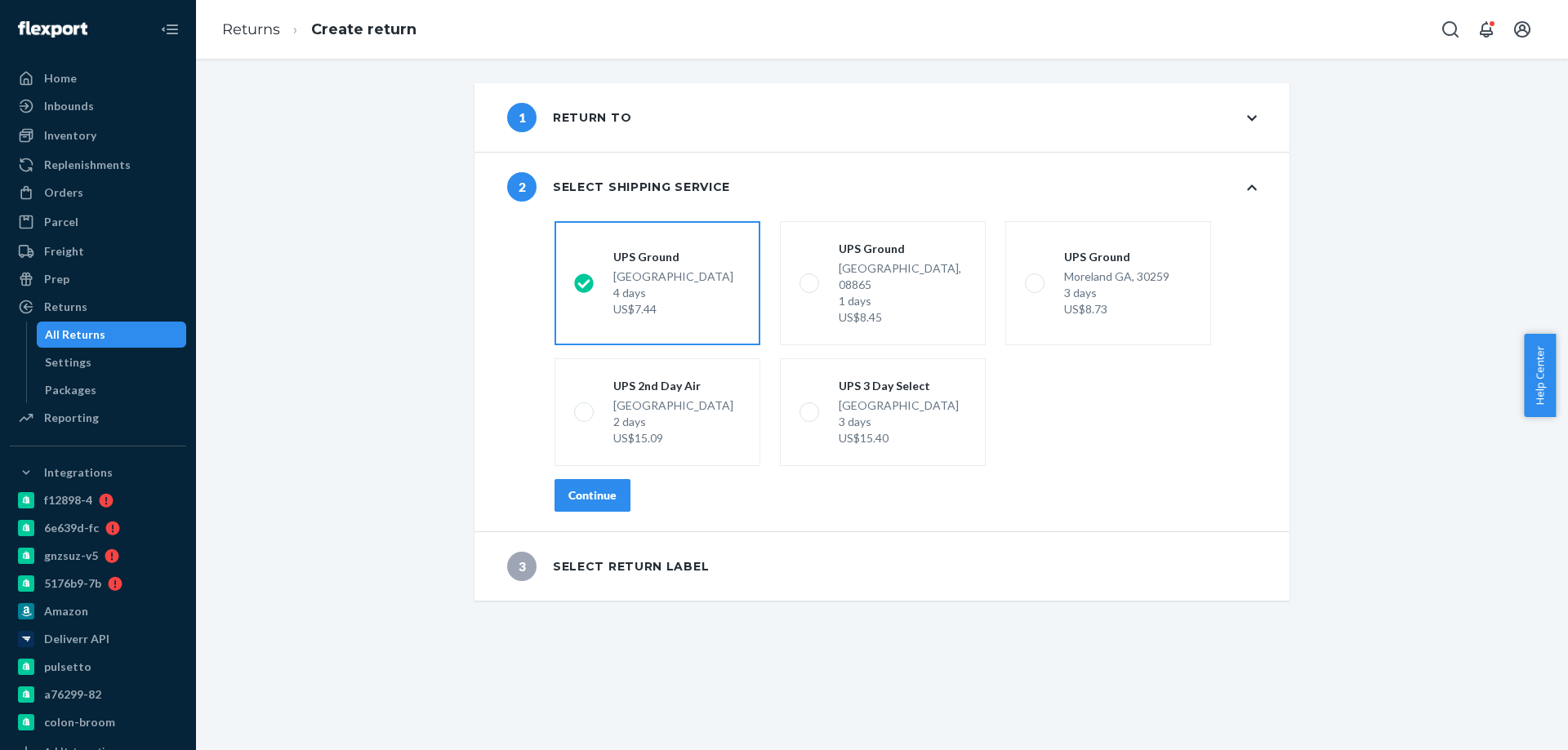
click at [557, 484] on button "Continue" at bounding box center [592, 495] width 76 height 33
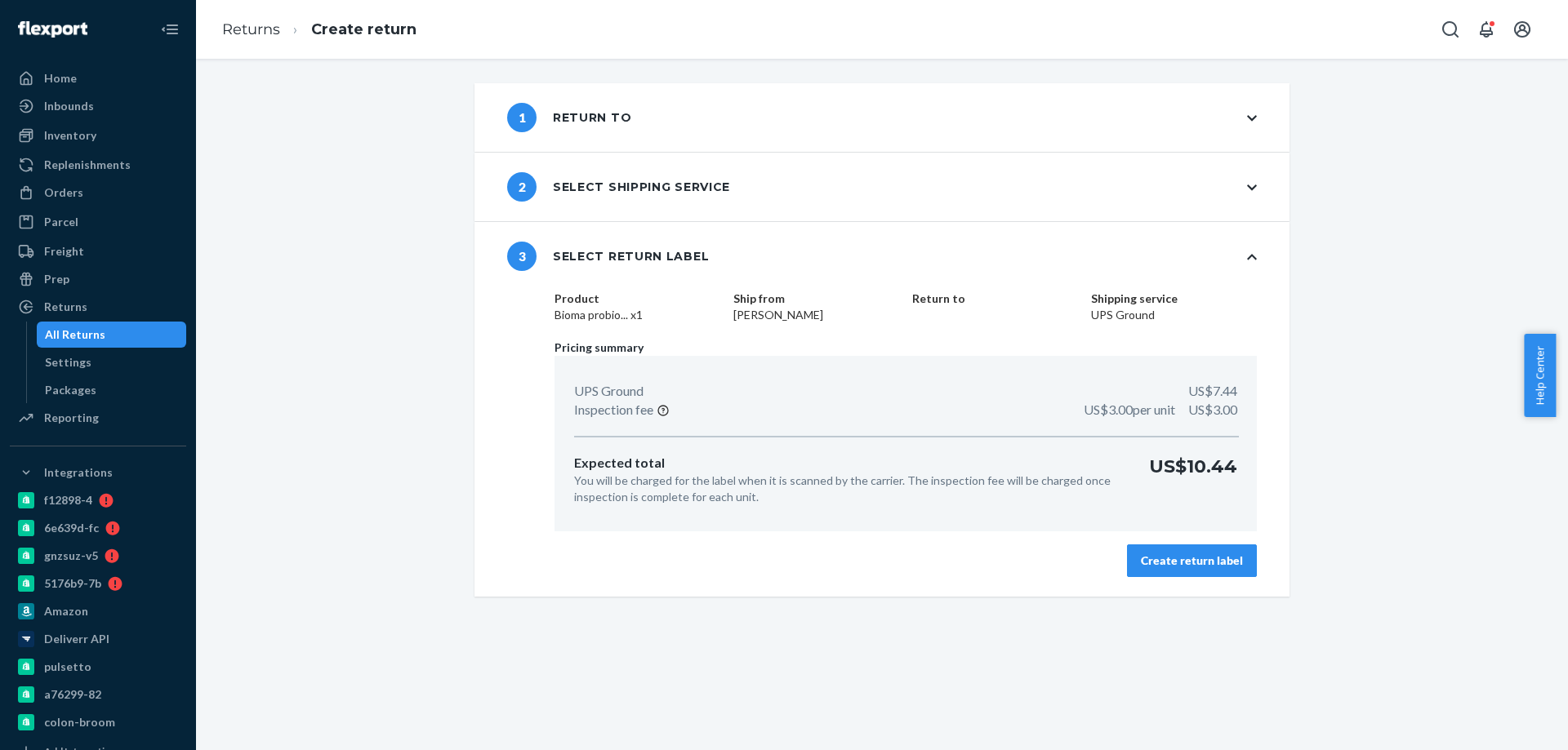
click at [1176, 572] on button "Create return label" at bounding box center [1192, 560] width 130 height 33
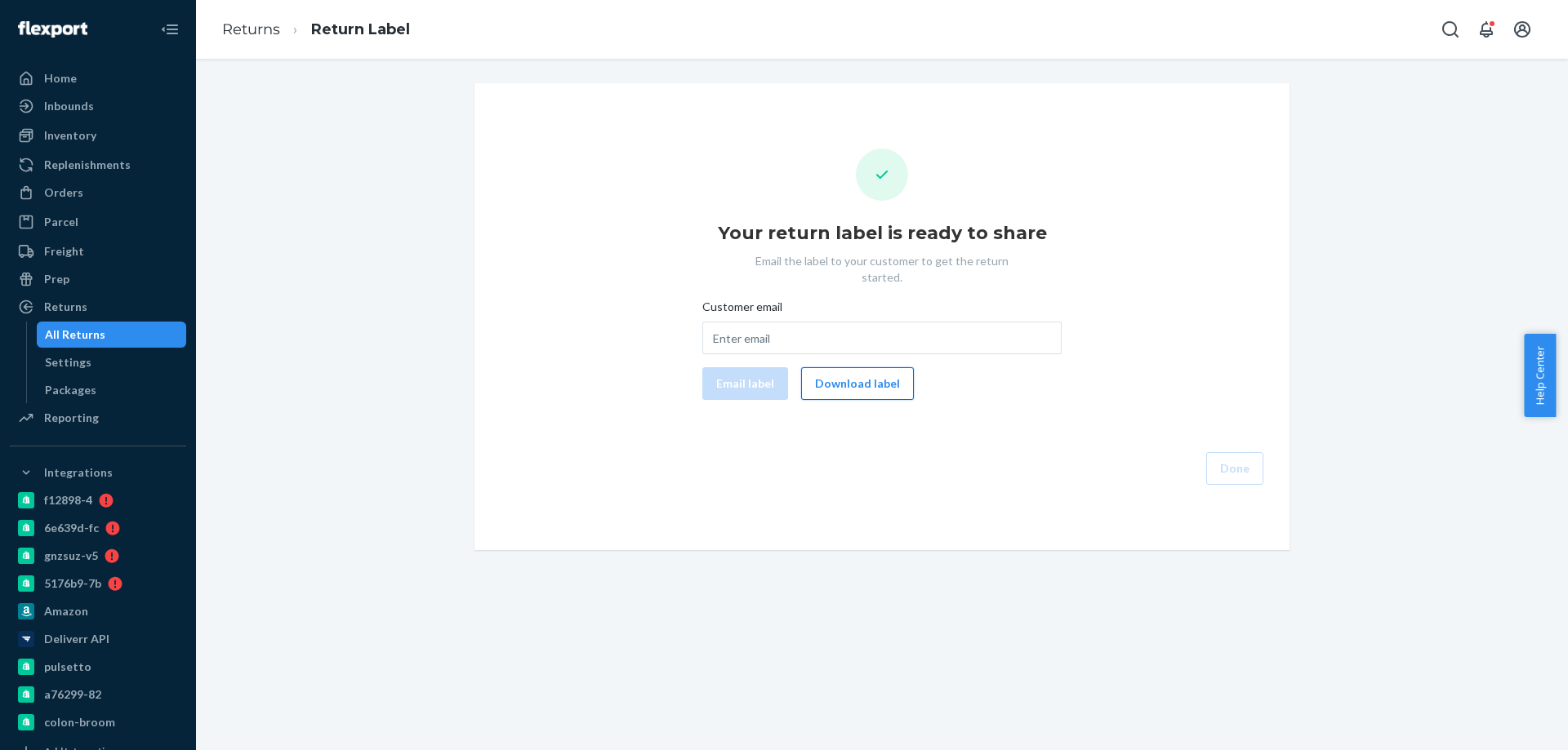
click at [856, 378] on button "Download label" at bounding box center [858, 384] width 113 height 33
